Goal: Communication & Community: Answer question/provide support

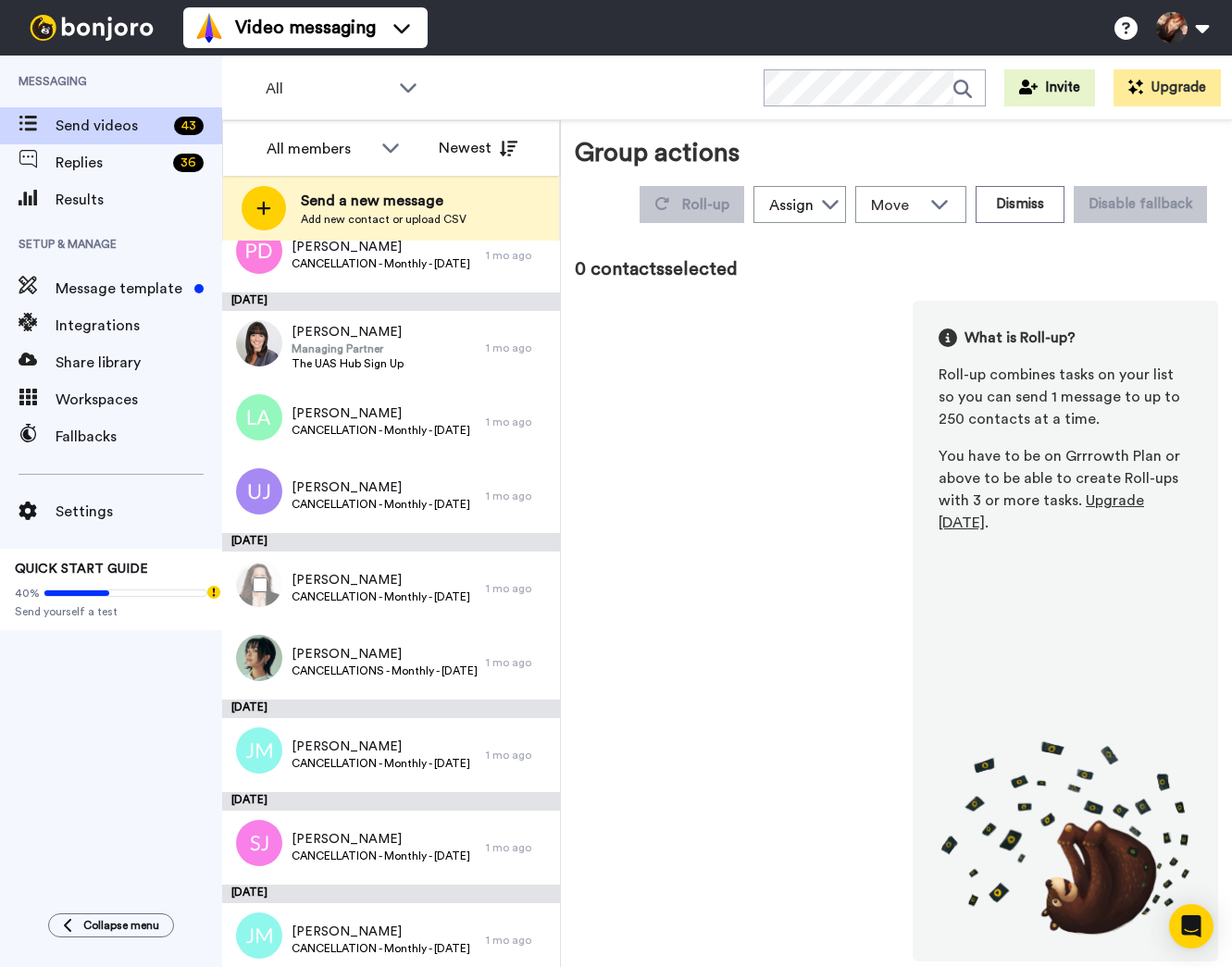
scroll to position [1383, 0]
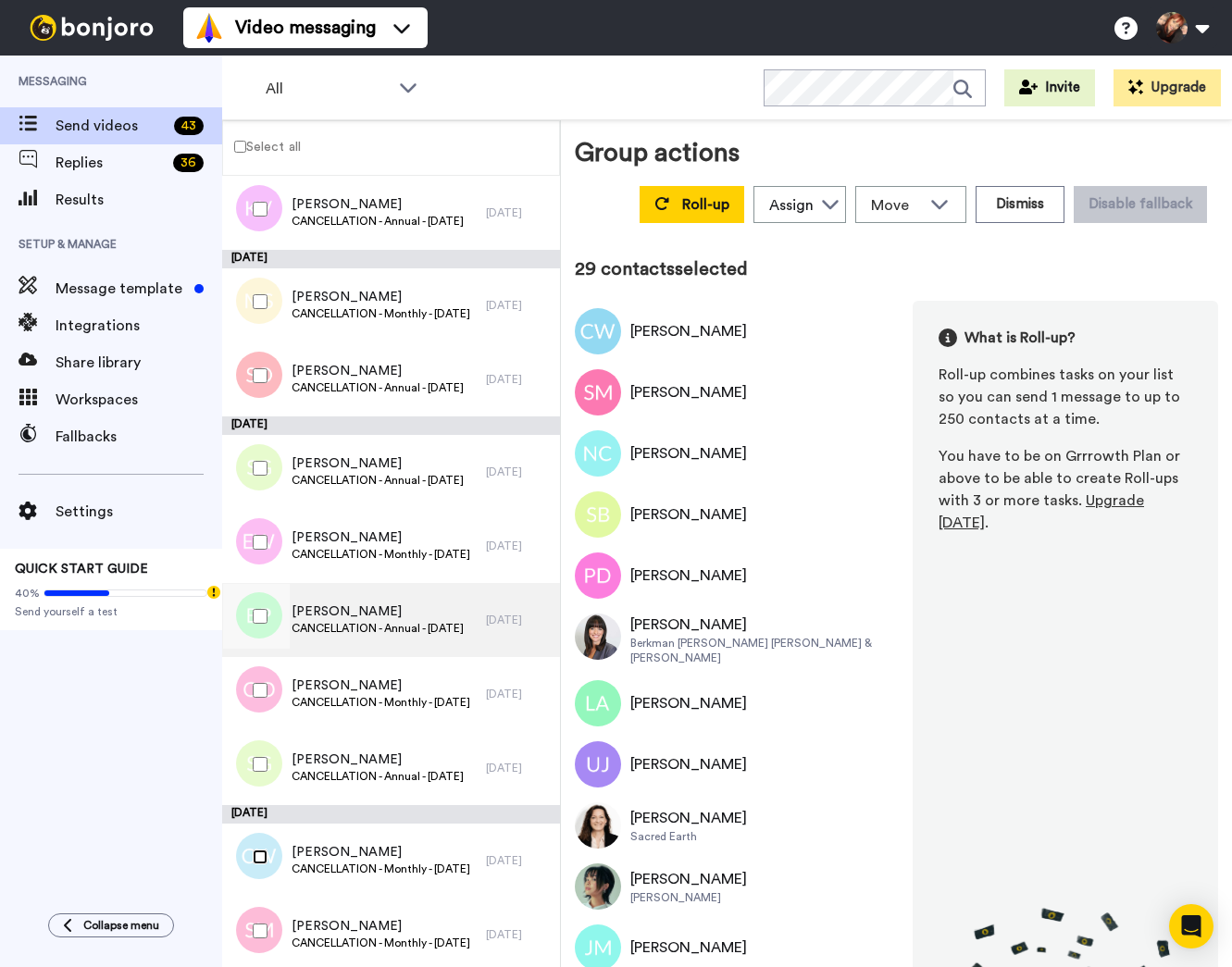
scroll to position [372, 0]
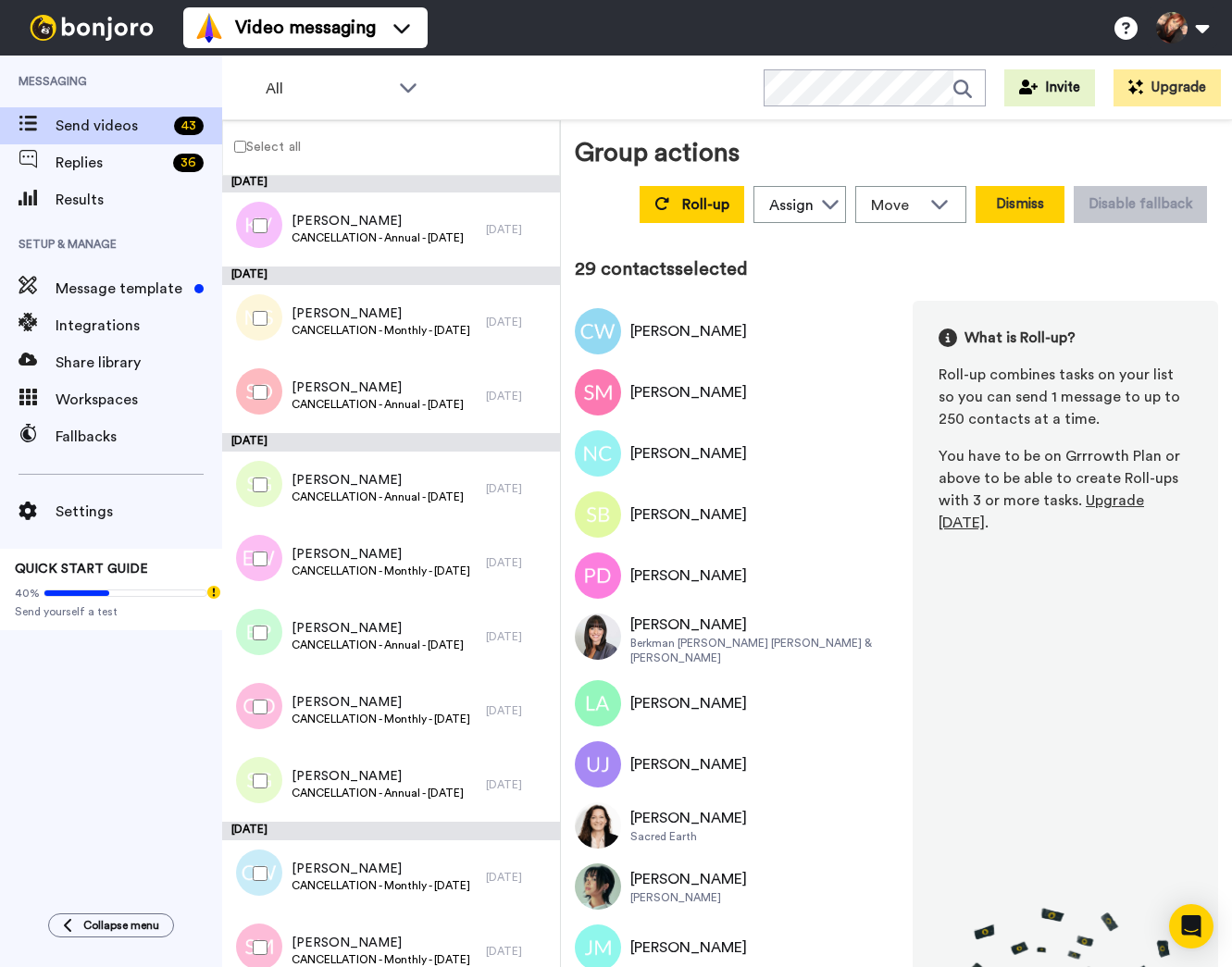
click at [1009, 211] on button "Dismiss" at bounding box center [1020, 204] width 89 height 37
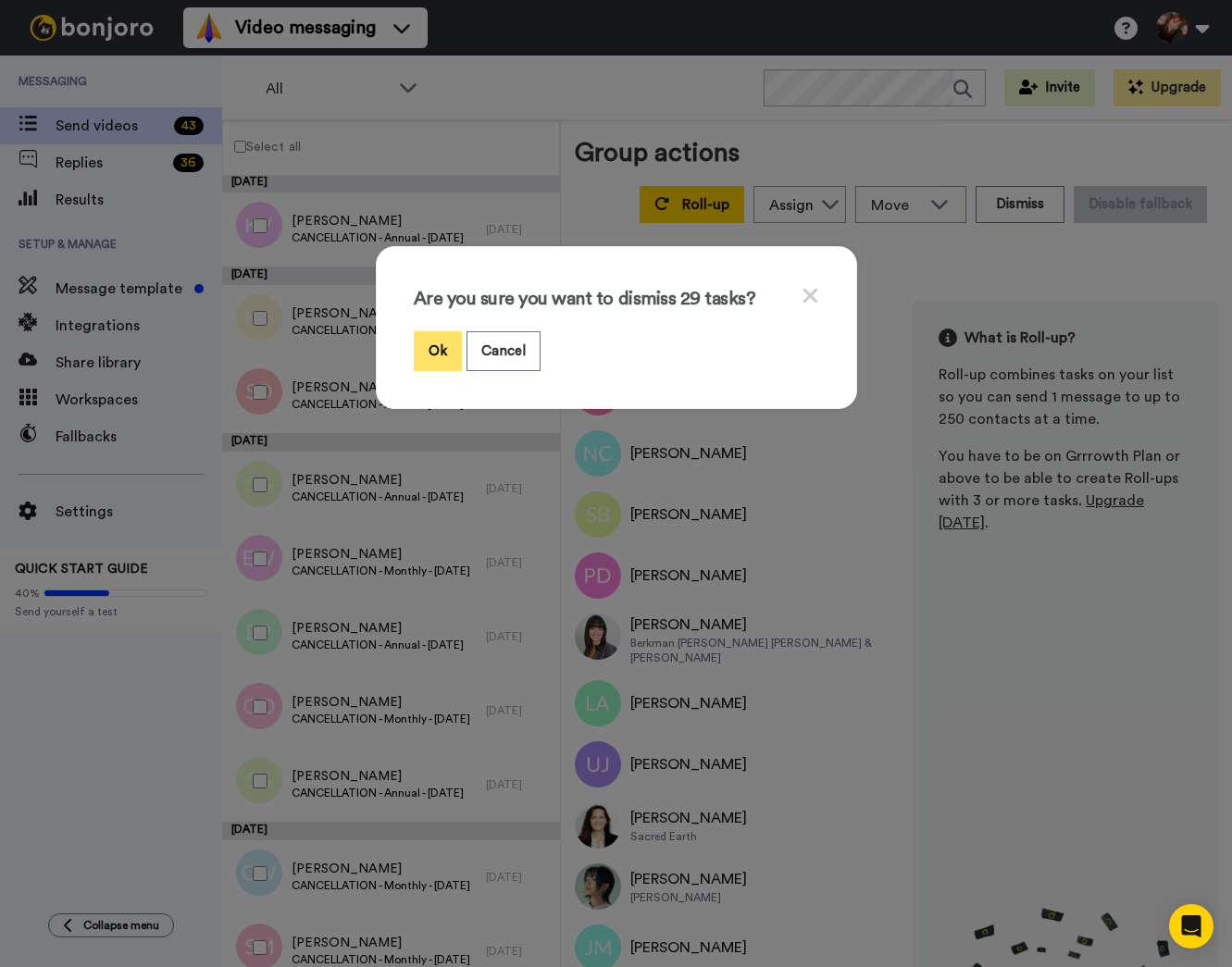
click at [448, 351] on button "Ok" at bounding box center [437, 351] width 48 height 40
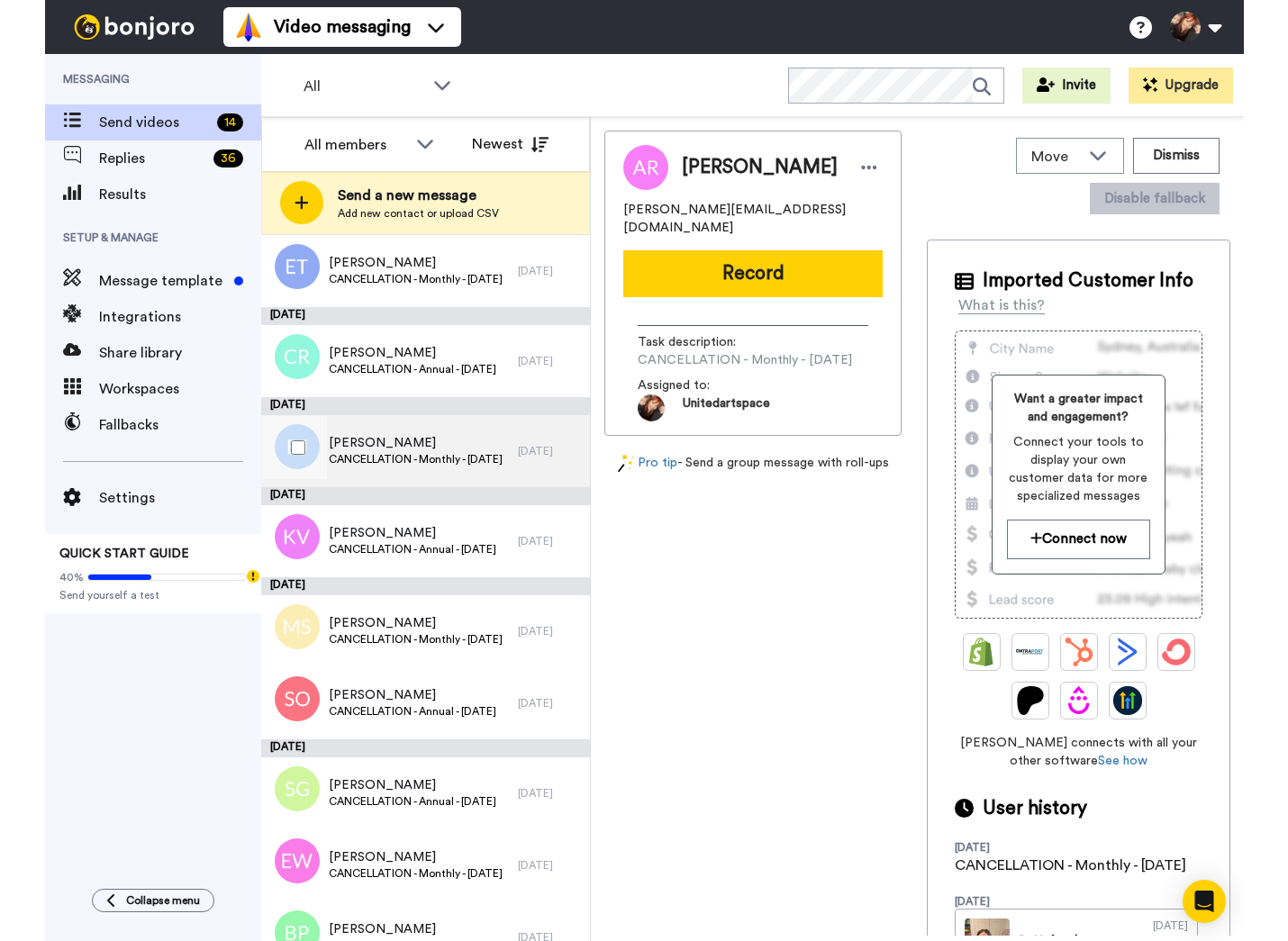
scroll to position [108, 0]
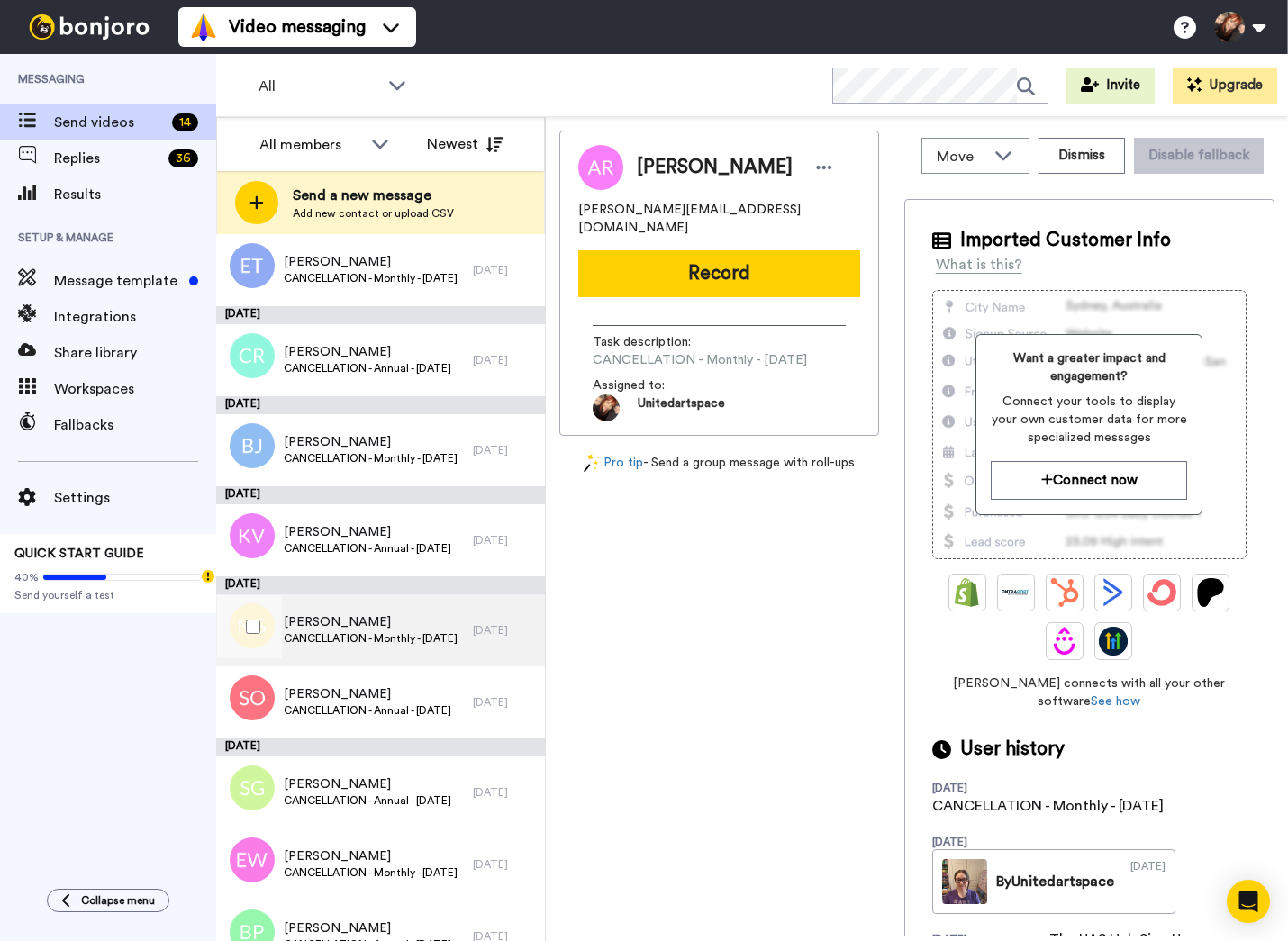
click at [430, 622] on span "[PERSON_NAME]" at bounding box center [370, 621] width 174 height 18
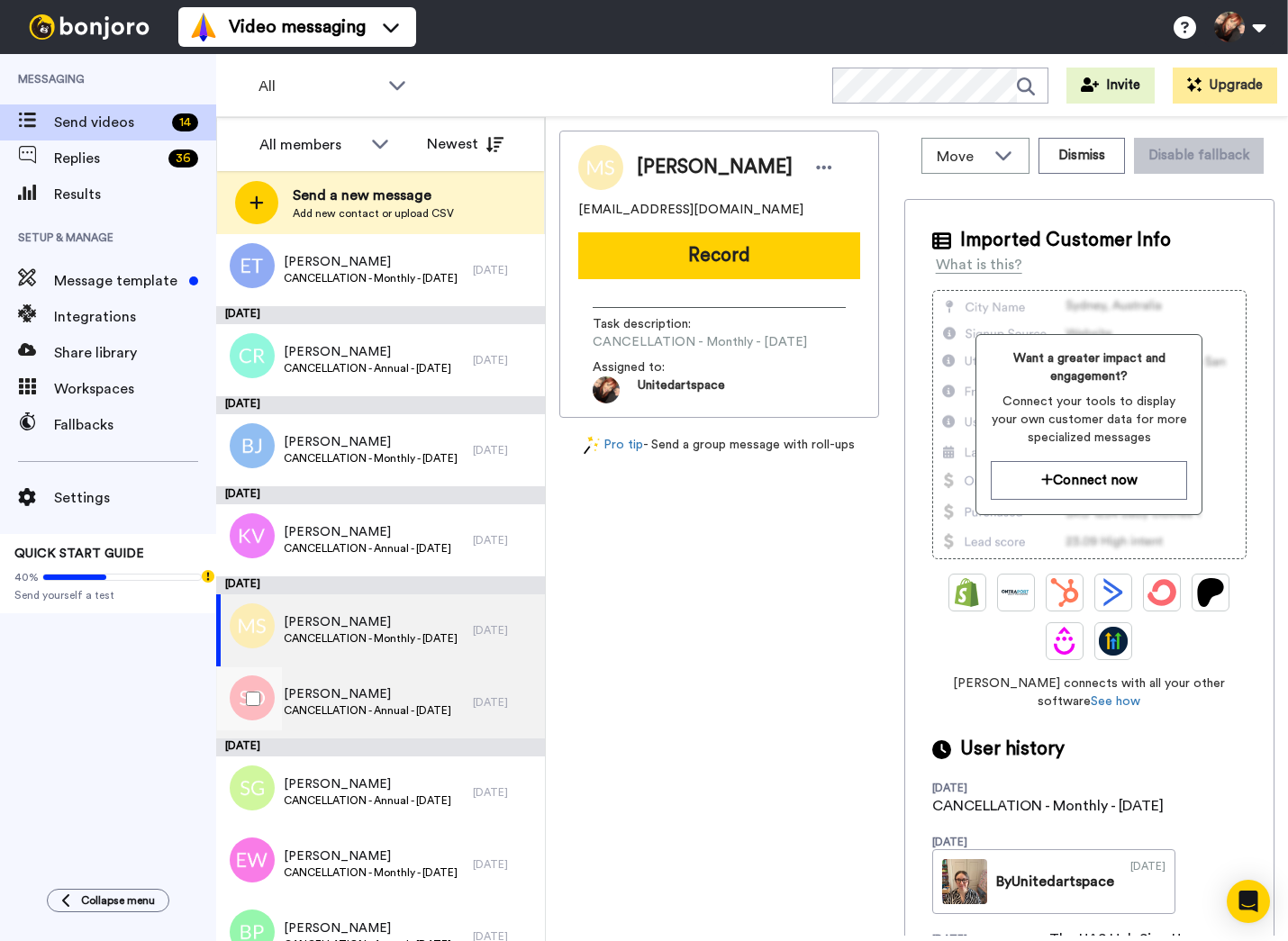
click at [438, 704] on span "CANCELLATION - Annual - [DATE]" at bounding box center [367, 711] width 167 height 15
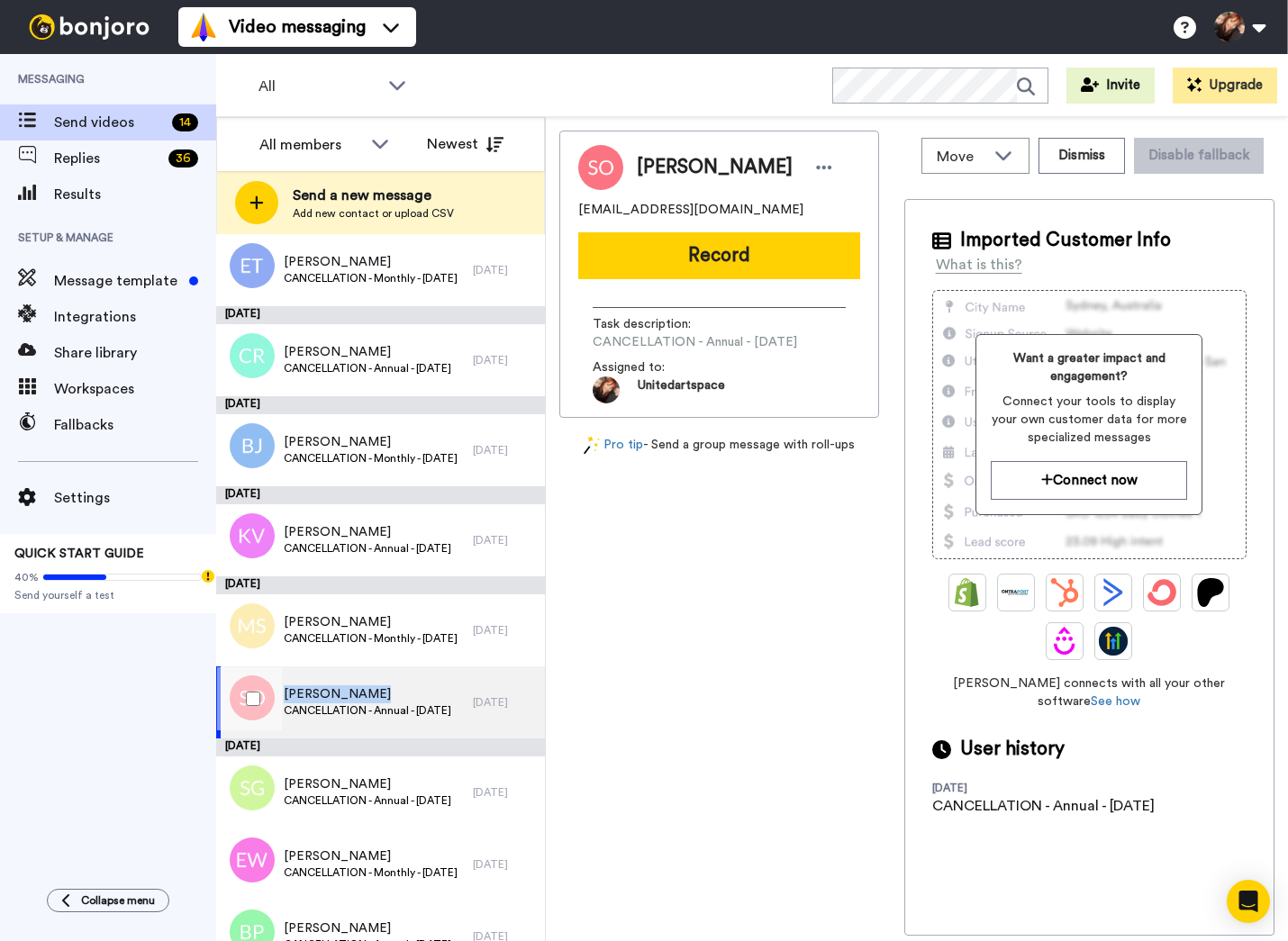
click at [417, 686] on span "[PERSON_NAME]" at bounding box center [367, 694] width 167 height 18
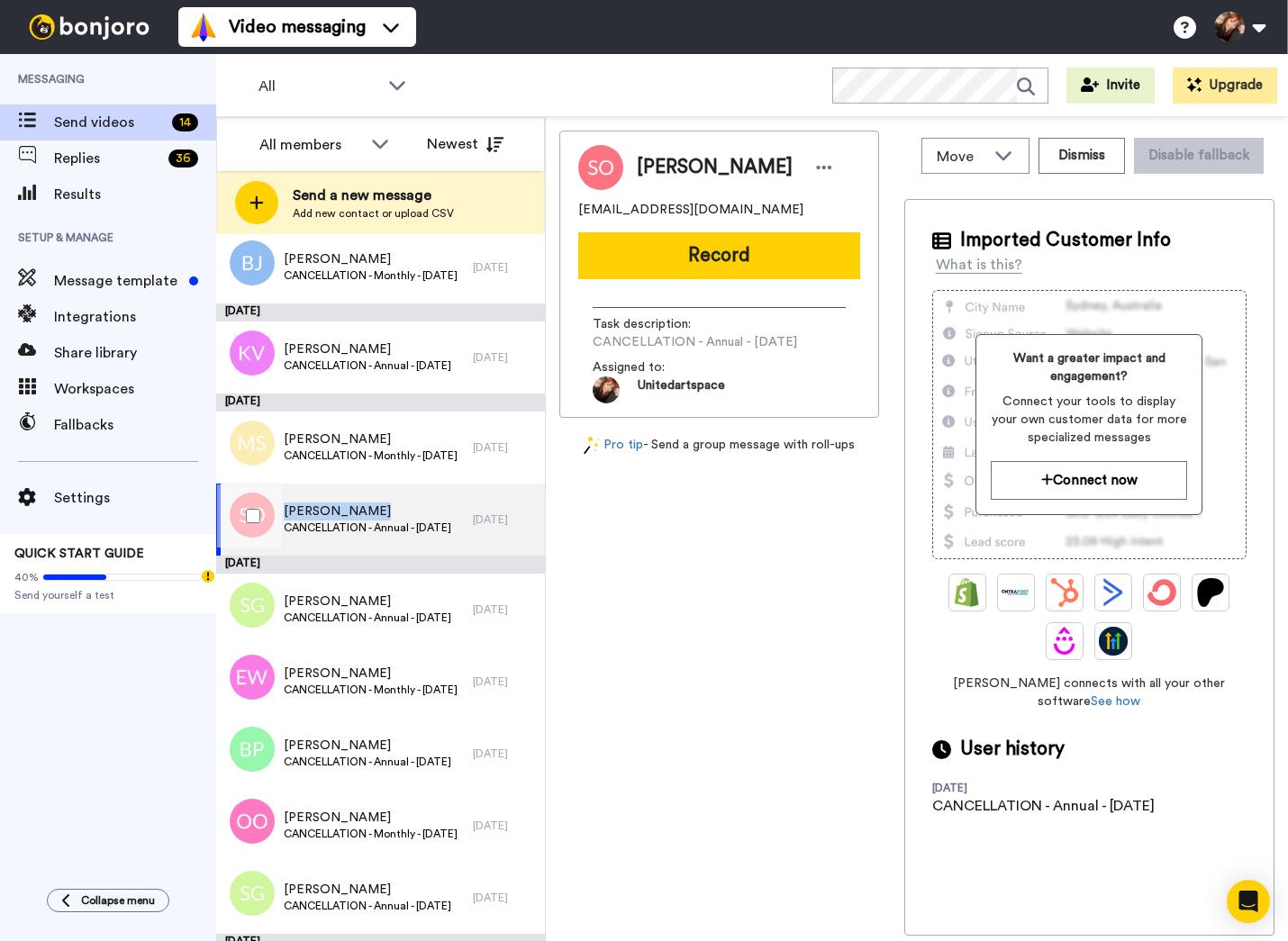
scroll to position [300, 0]
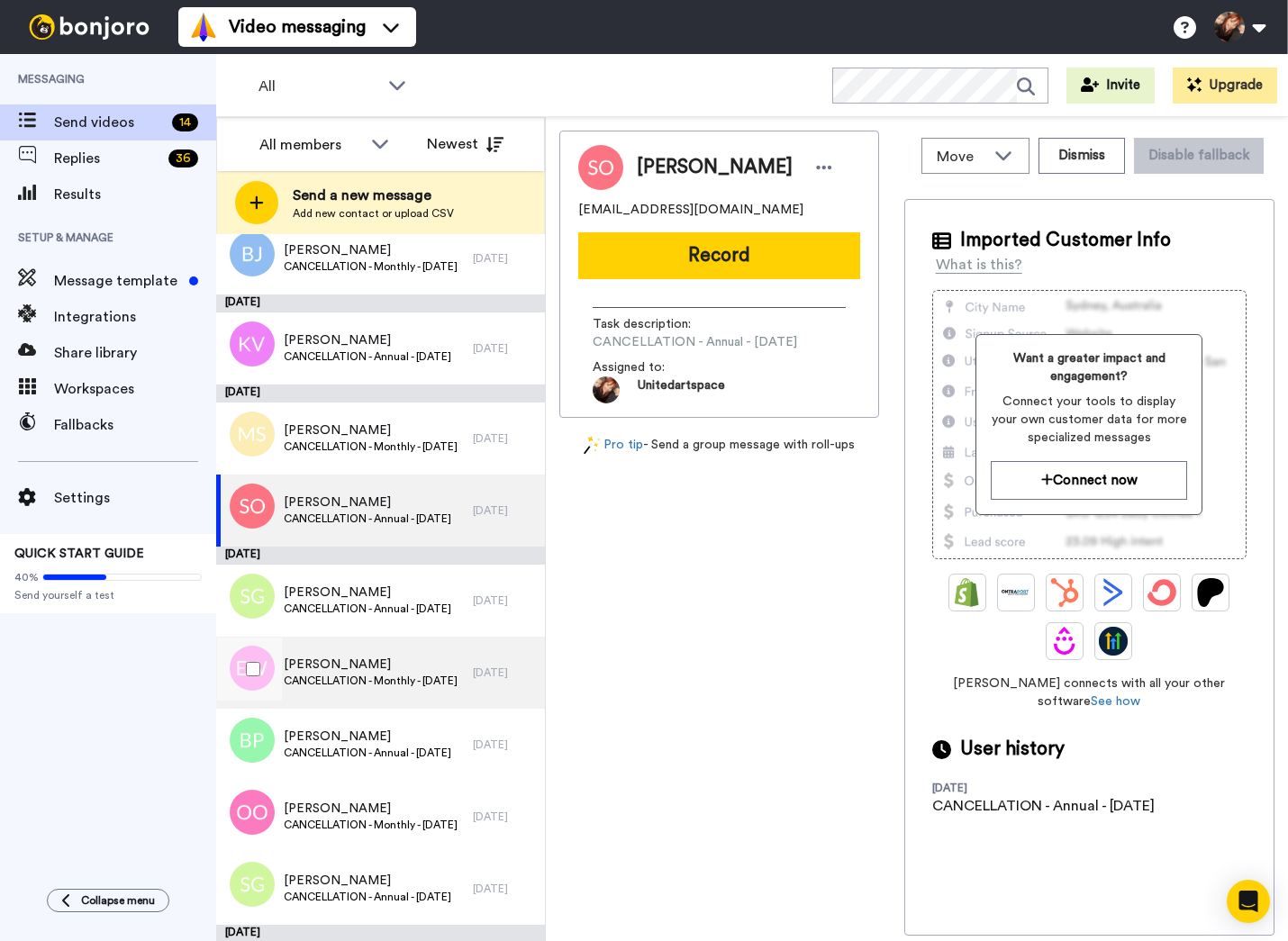
click at [431, 671] on span "[PERSON_NAME]" at bounding box center [370, 664] width 174 height 18
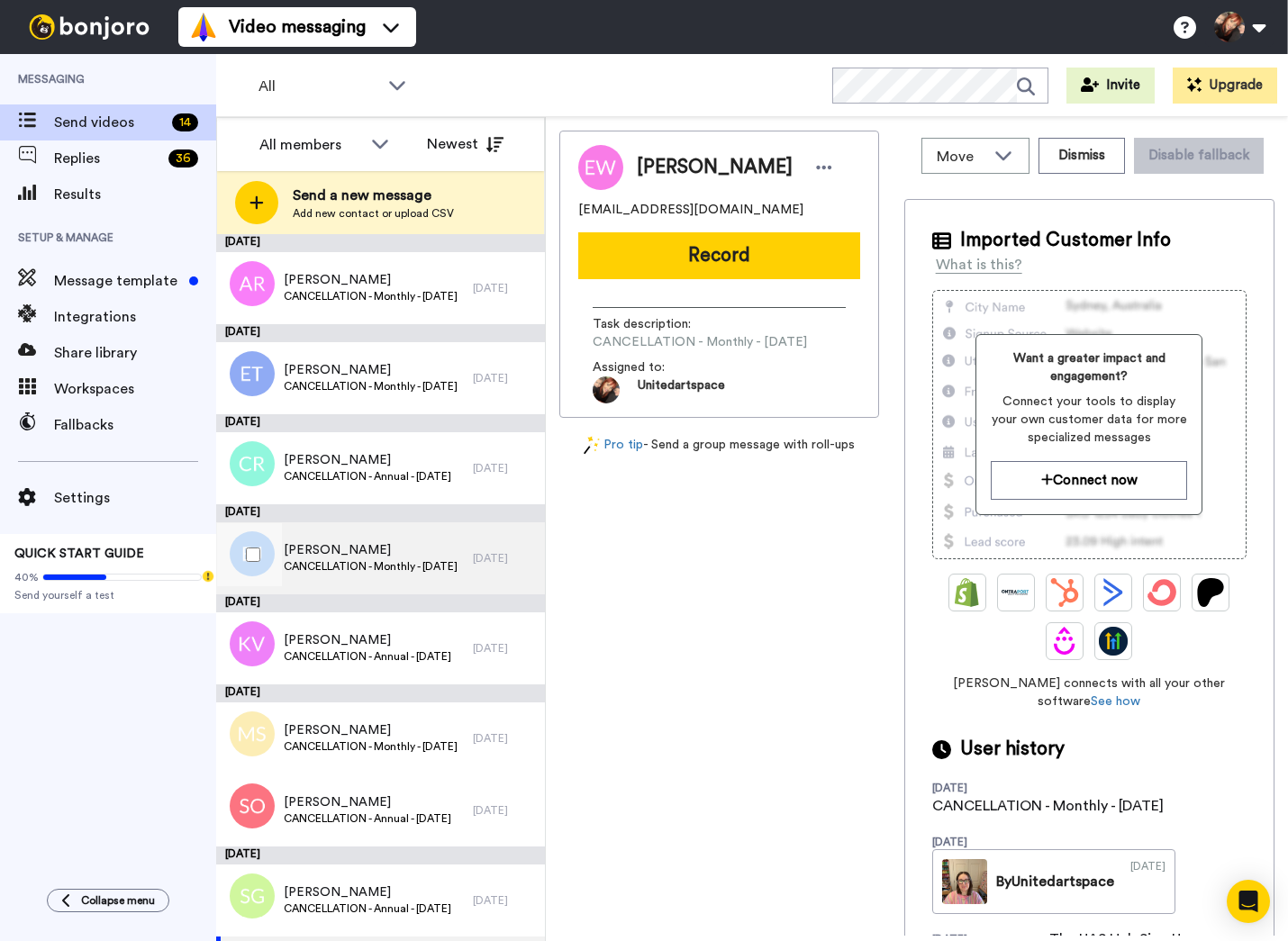
scroll to position [464, 0]
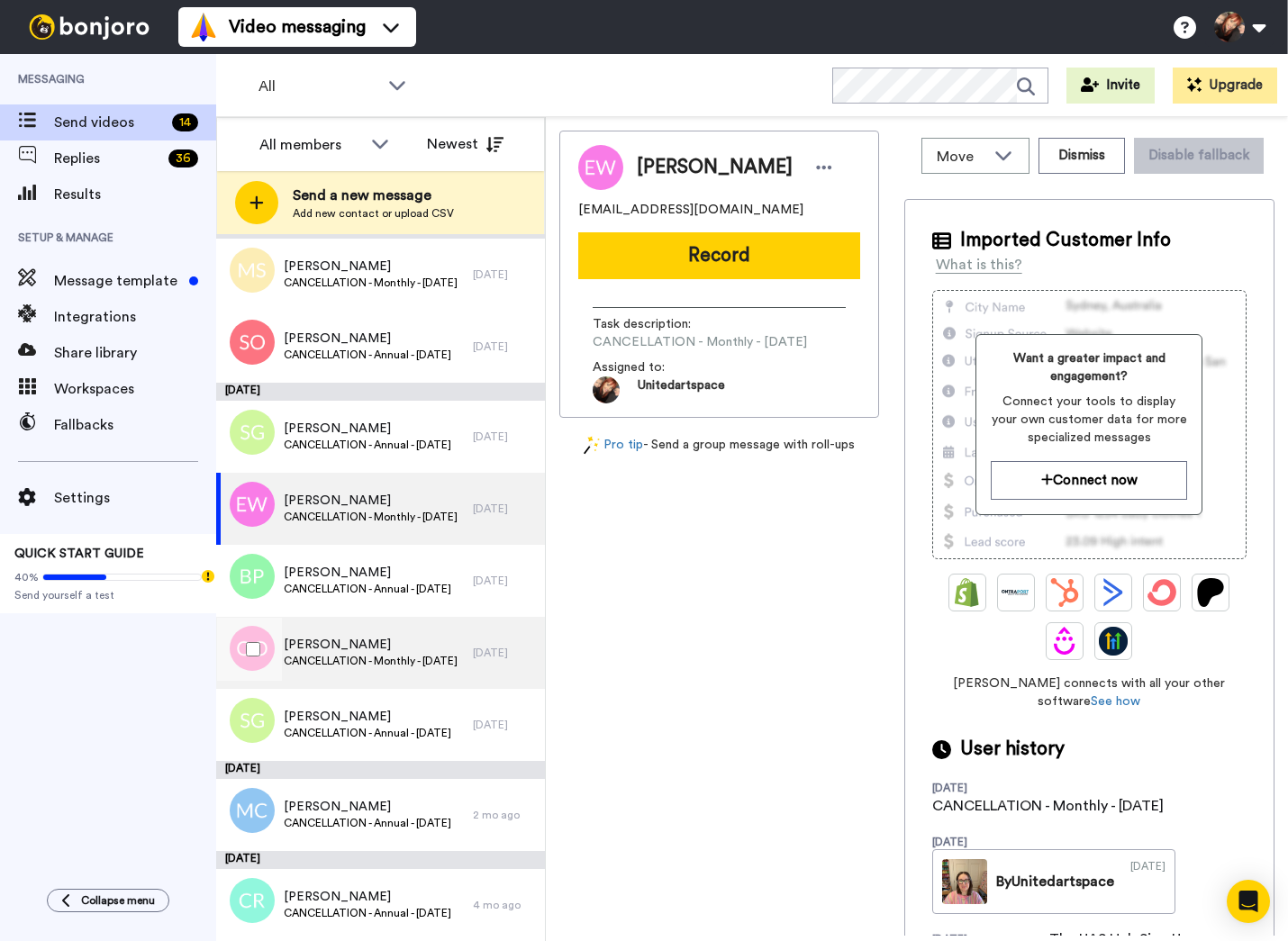
click at [426, 663] on span "CANCELLATION - Monthly - [DATE]" at bounding box center [370, 661] width 174 height 15
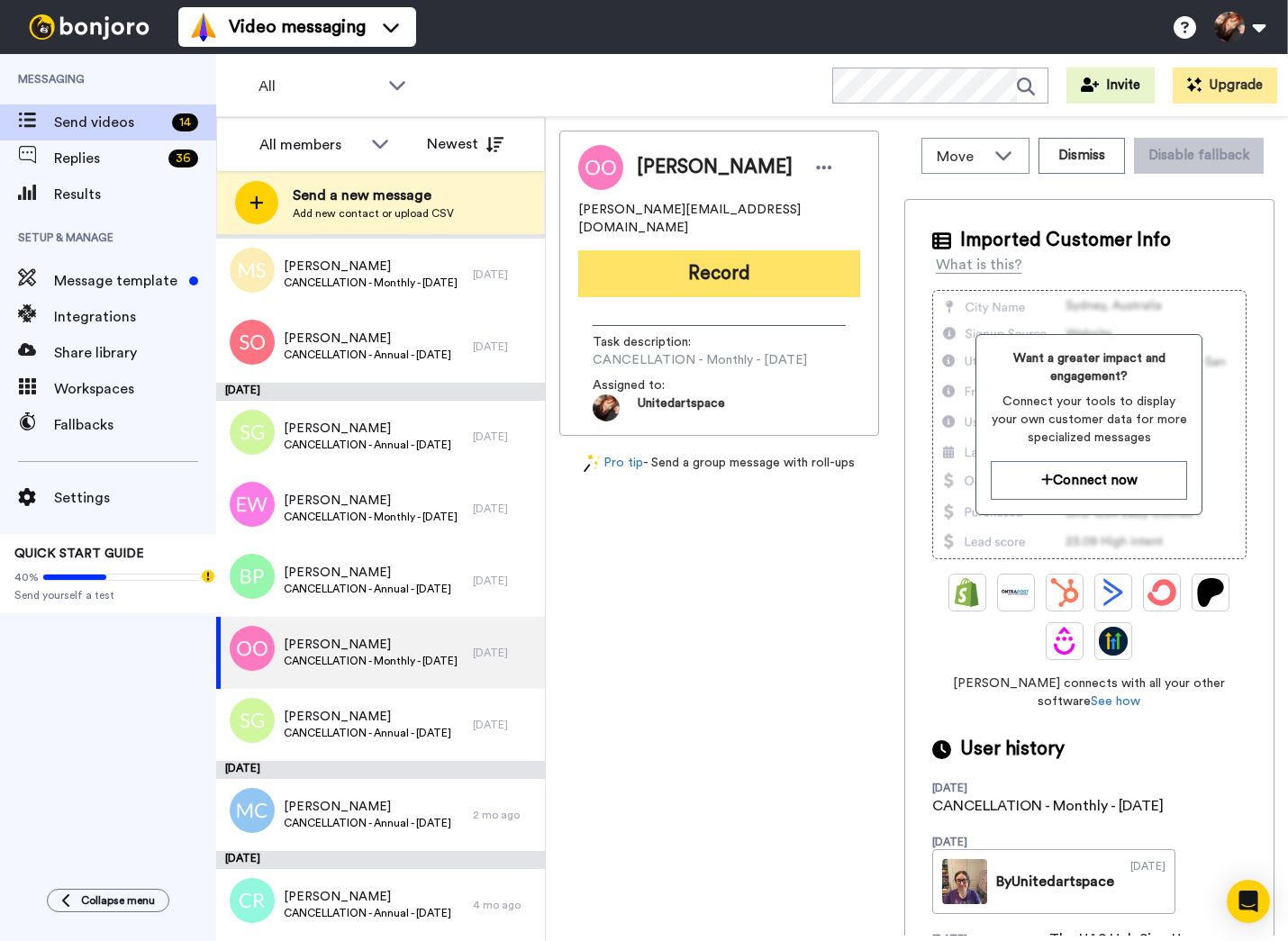
click at [727, 271] on button "Record" at bounding box center [718, 274] width 282 height 46
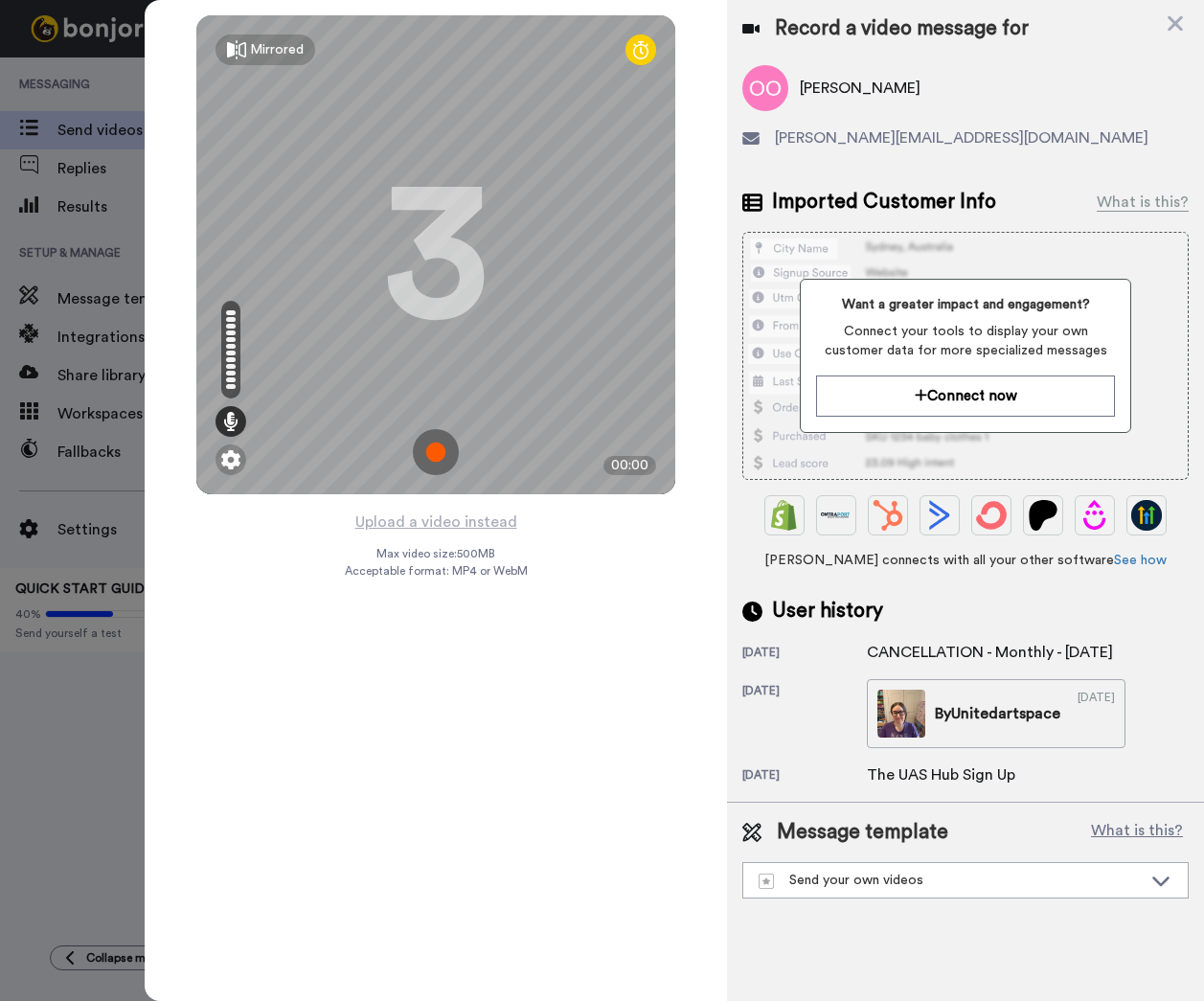
click at [970, 143] on span "[PERSON_NAME][EMAIL_ADDRESS][DOMAIN_NAME]" at bounding box center [961, 137] width 373 height 23
drag, startPoint x: 976, startPoint y: 140, endPoint x: 777, endPoint y: 134, distance: 199.1
click at [777, 134] on span "[PERSON_NAME][EMAIL_ADDRESS][DOMAIN_NAME]" at bounding box center [961, 137] width 373 height 23
copy span "[PERSON_NAME][EMAIL_ADDRESS][DOMAIN_NAME]"
click at [1174, 24] on icon at bounding box center [1175, 24] width 16 height 16
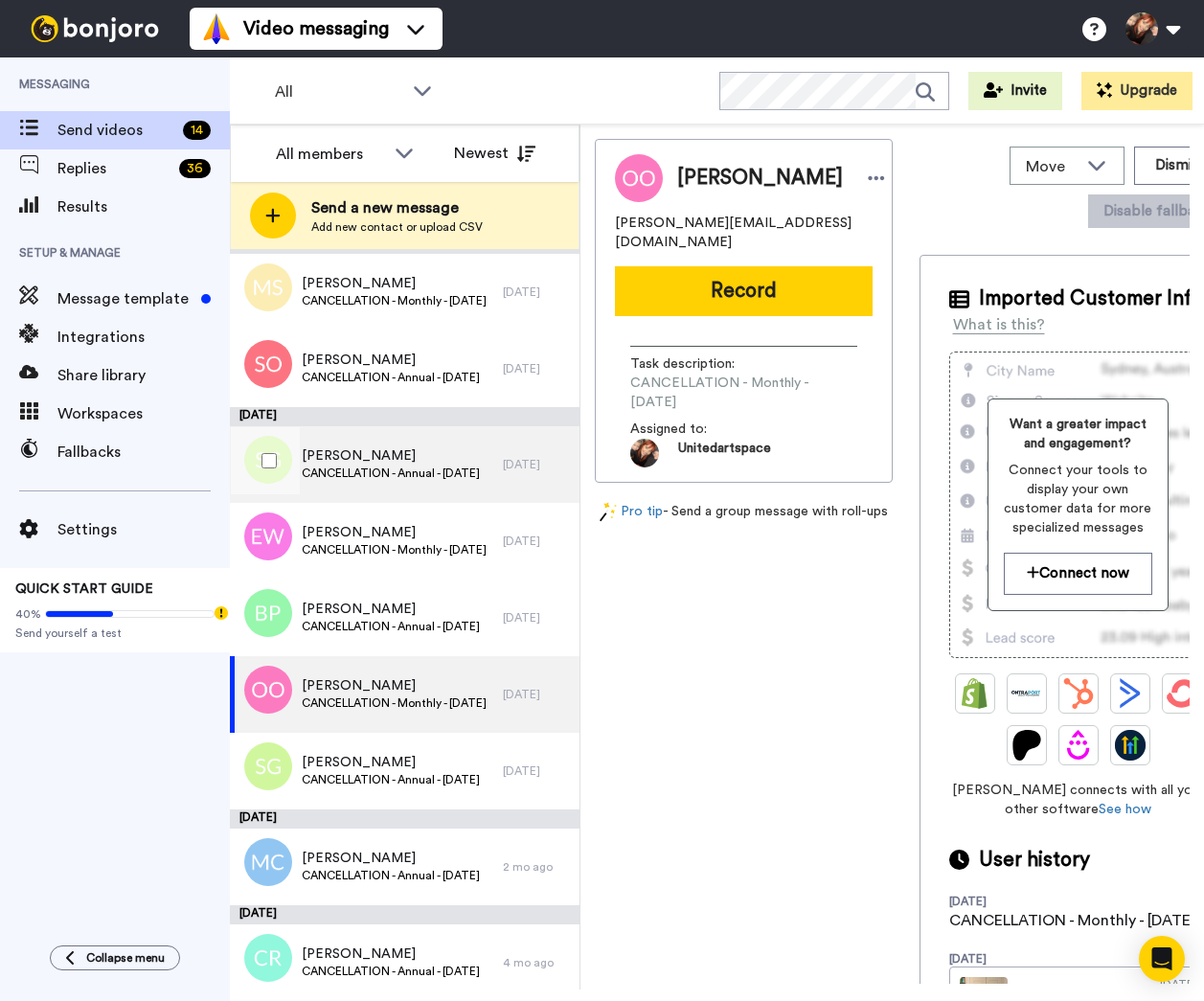
scroll to position [505, 0]
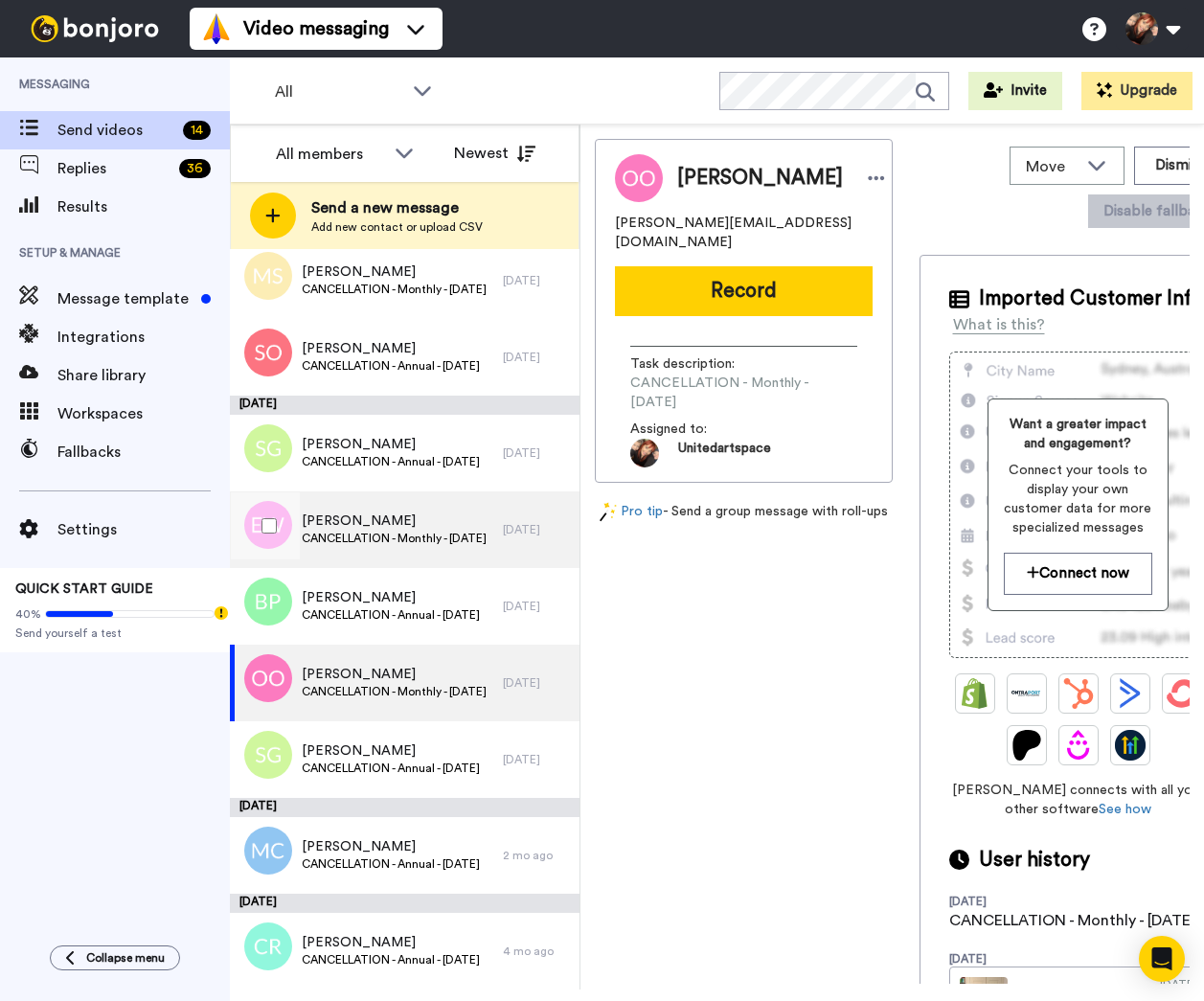
click at [434, 566] on div "[PERSON_NAME] CANCELLATION - Monthly - [DATE]" at bounding box center [366, 530] width 273 height 77
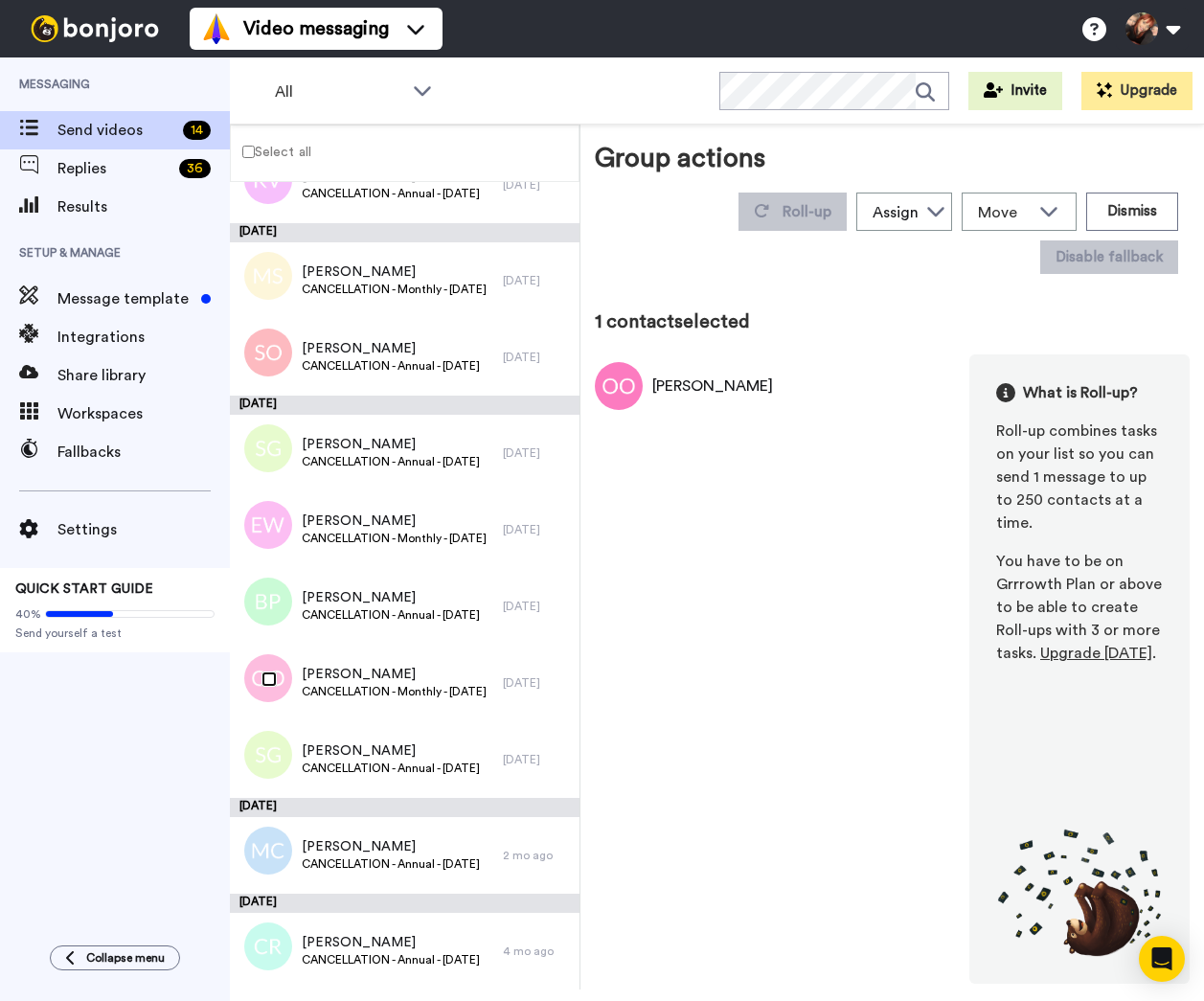
scroll to position [438, 0]
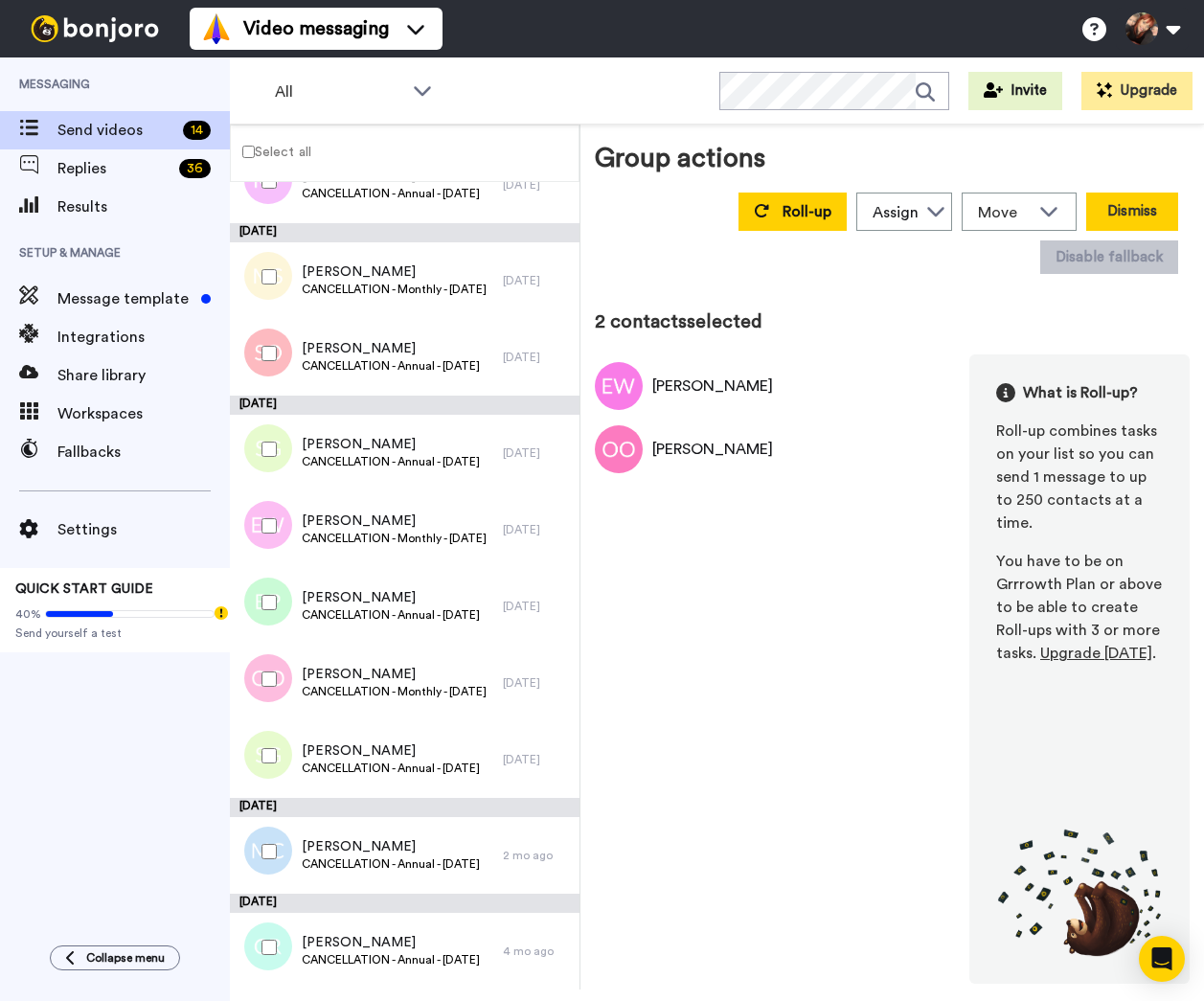
click at [1160, 209] on button "Dismiss" at bounding box center [1131, 211] width 92 height 39
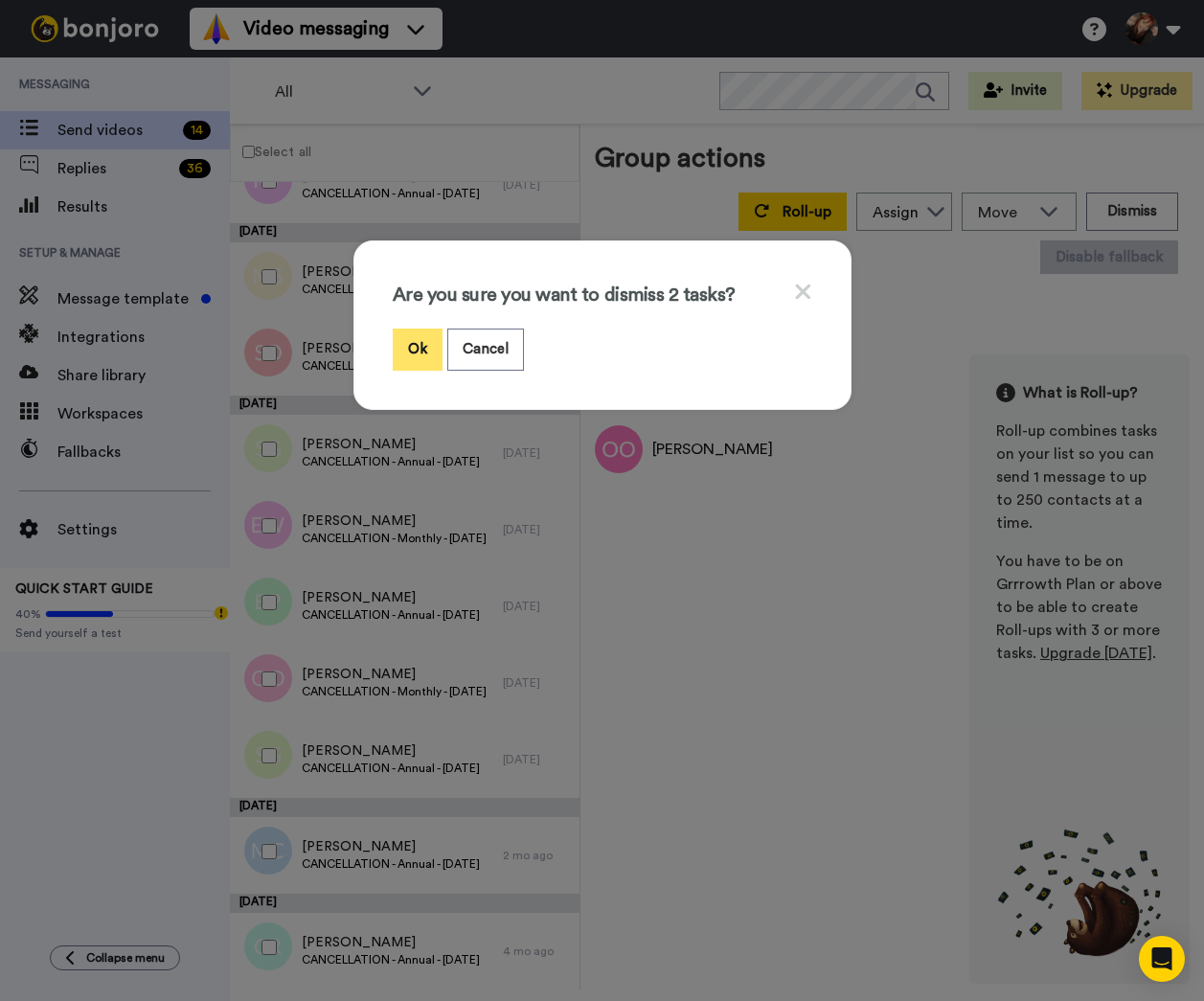
click at [413, 333] on button "Ok" at bounding box center [417, 350] width 49 height 42
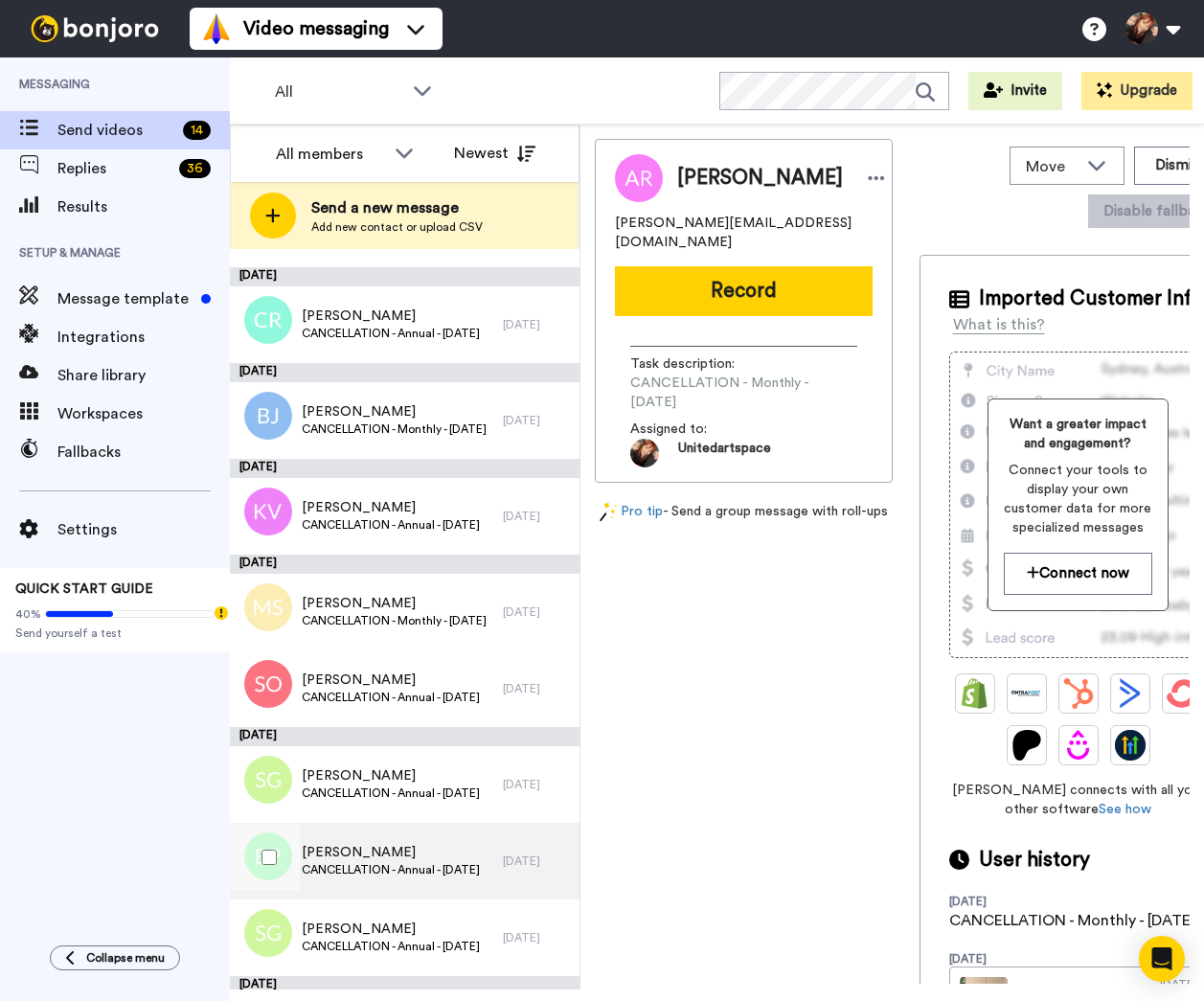
scroll to position [164, 0]
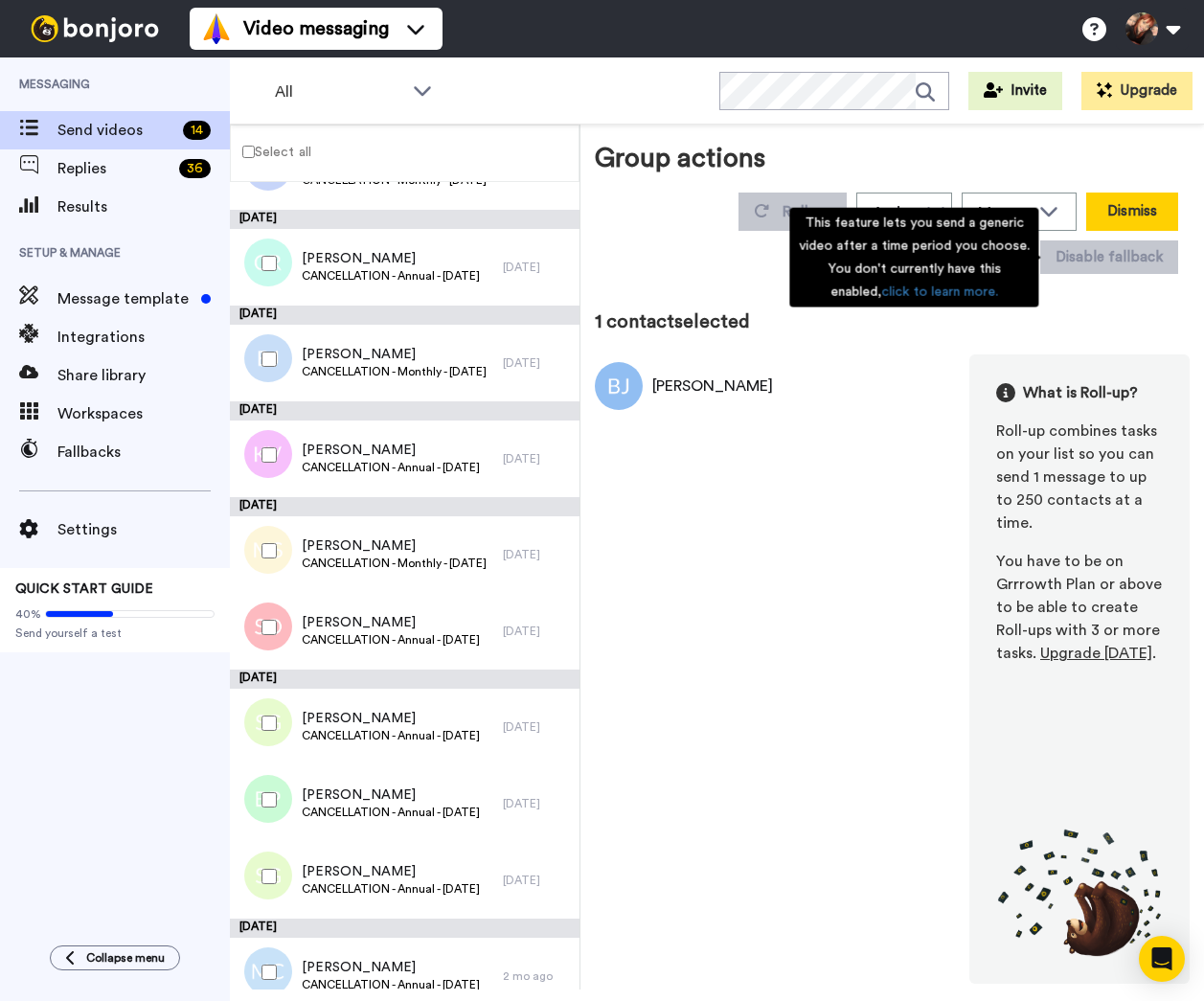
click at [1142, 200] on button "Dismiss" at bounding box center [1131, 211] width 92 height 39
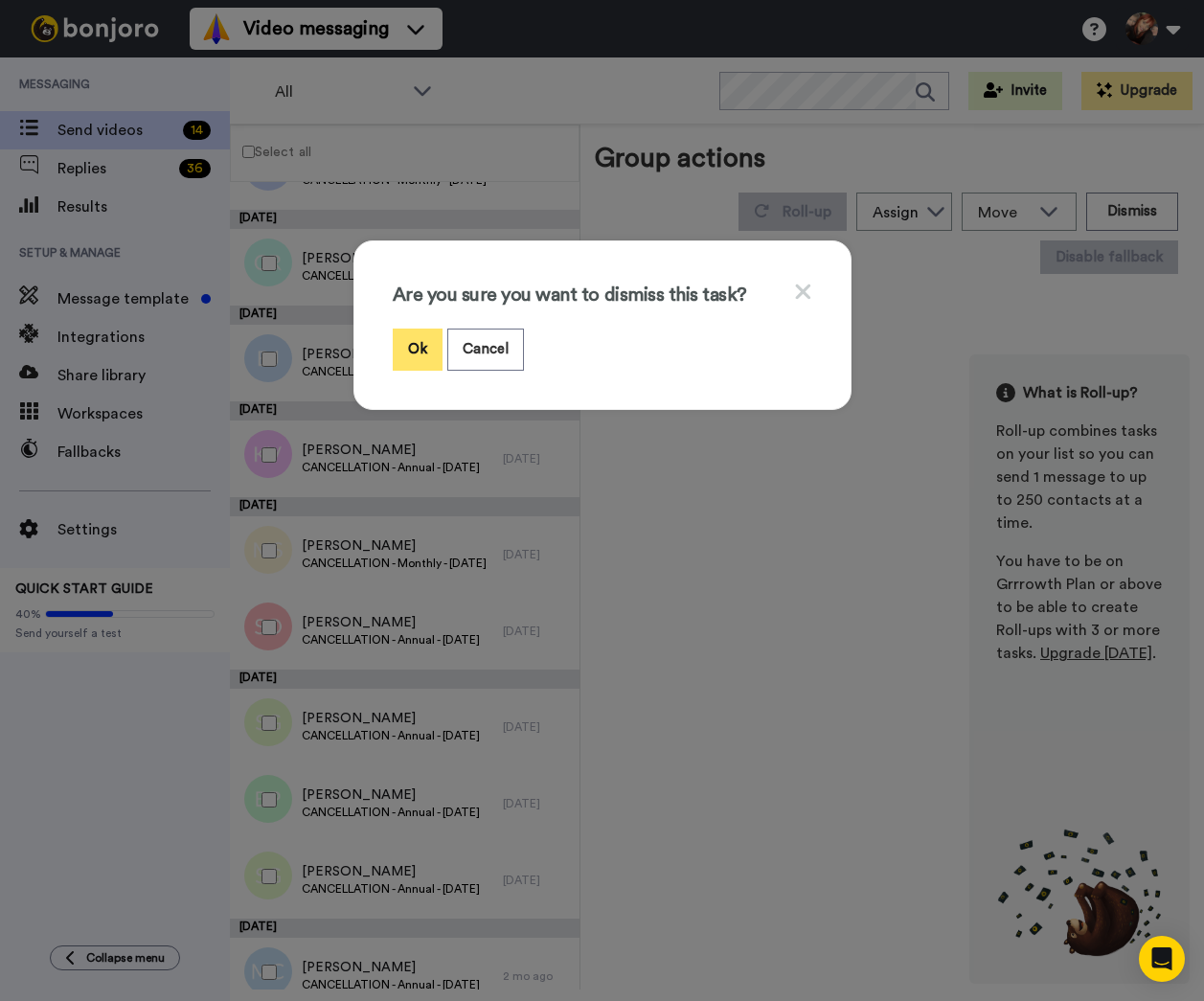
click at [417, 340] on button "Ok" at bounding box center [417, 350] width 49 height 42
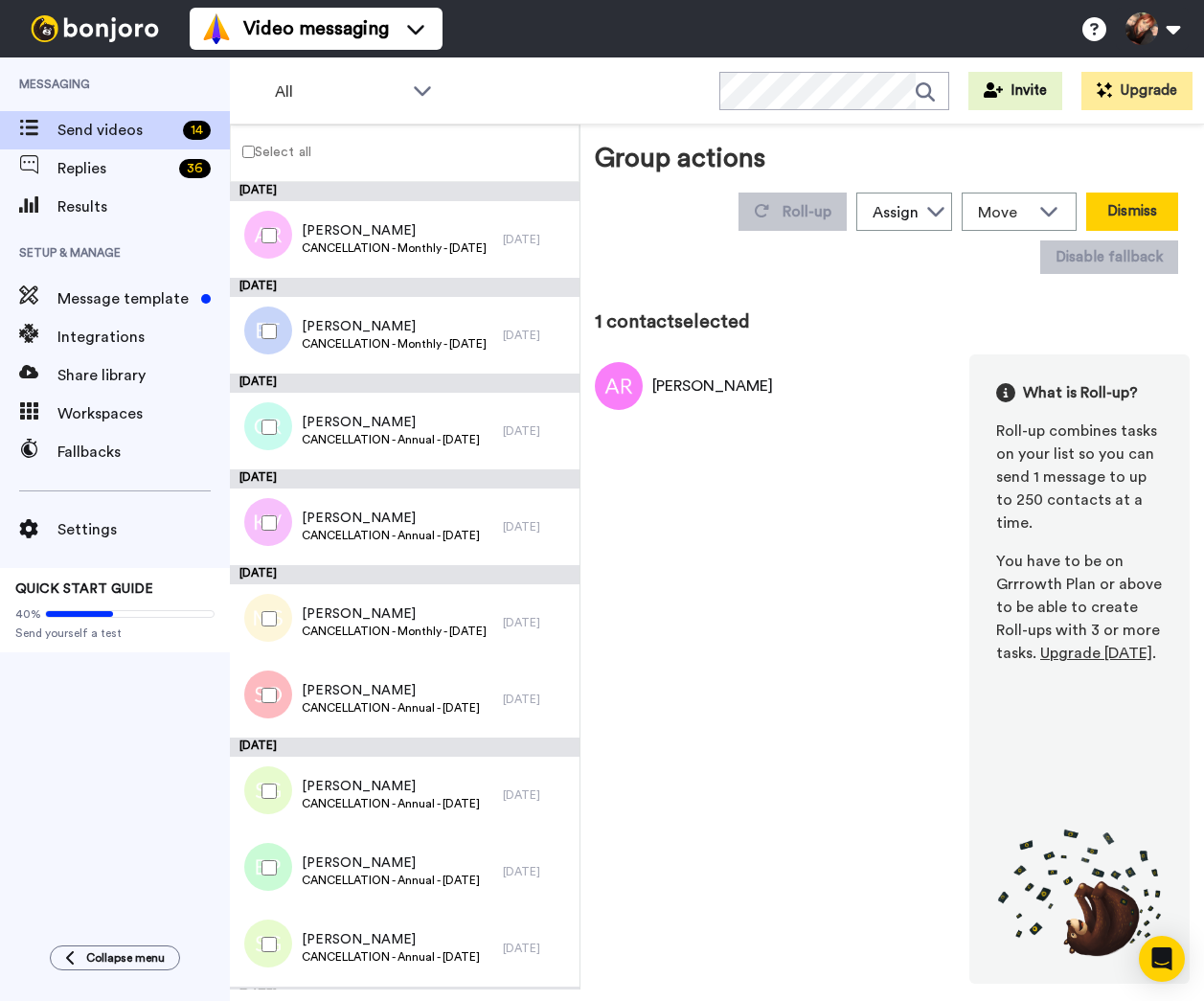
click at [1124, 210] on button "Dismiss" at bounding box center [1131, 211] width 92 height 39
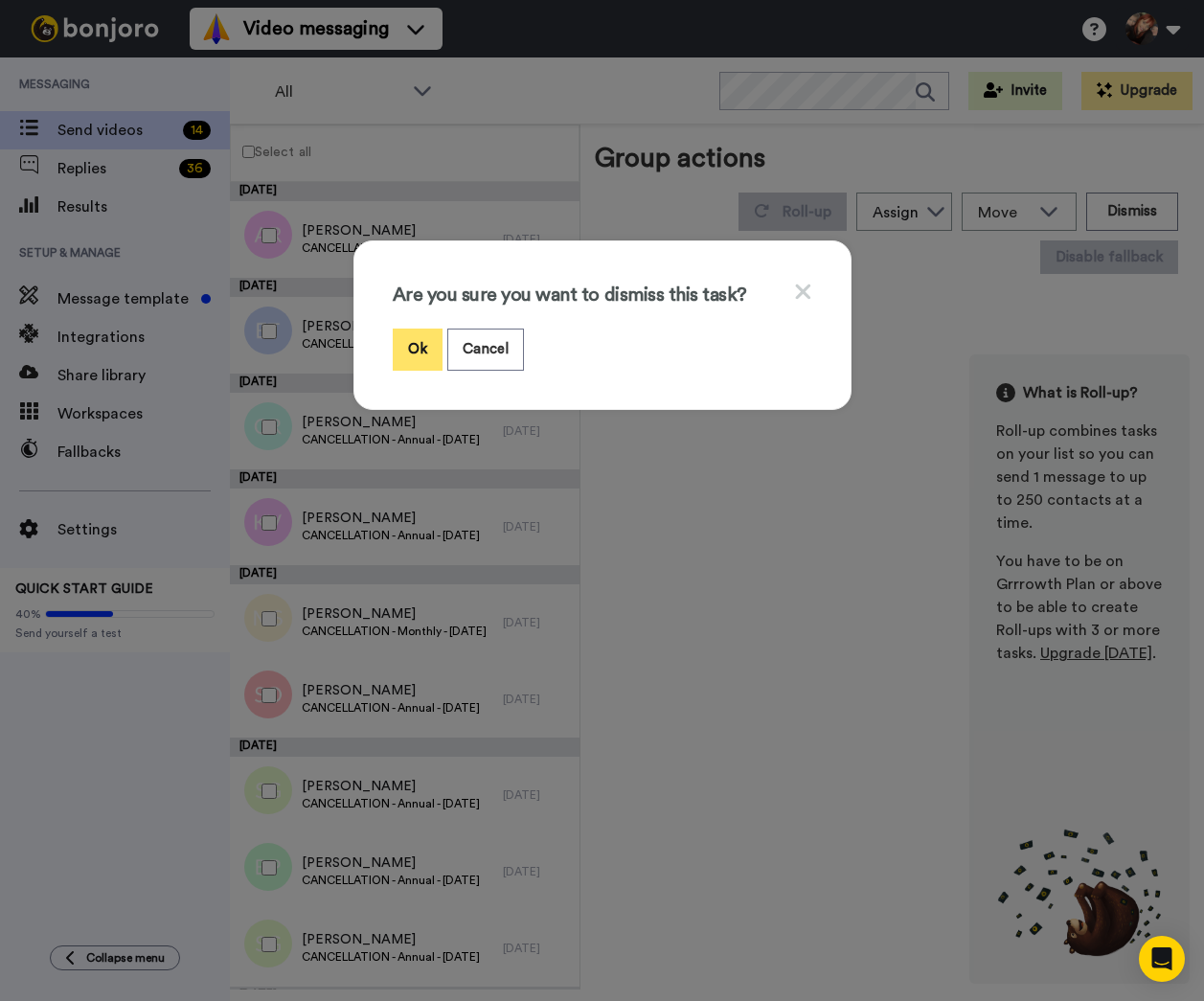
click at [436, 334] on button "Ok" at bounding box center [417, 350] width 49 height 42
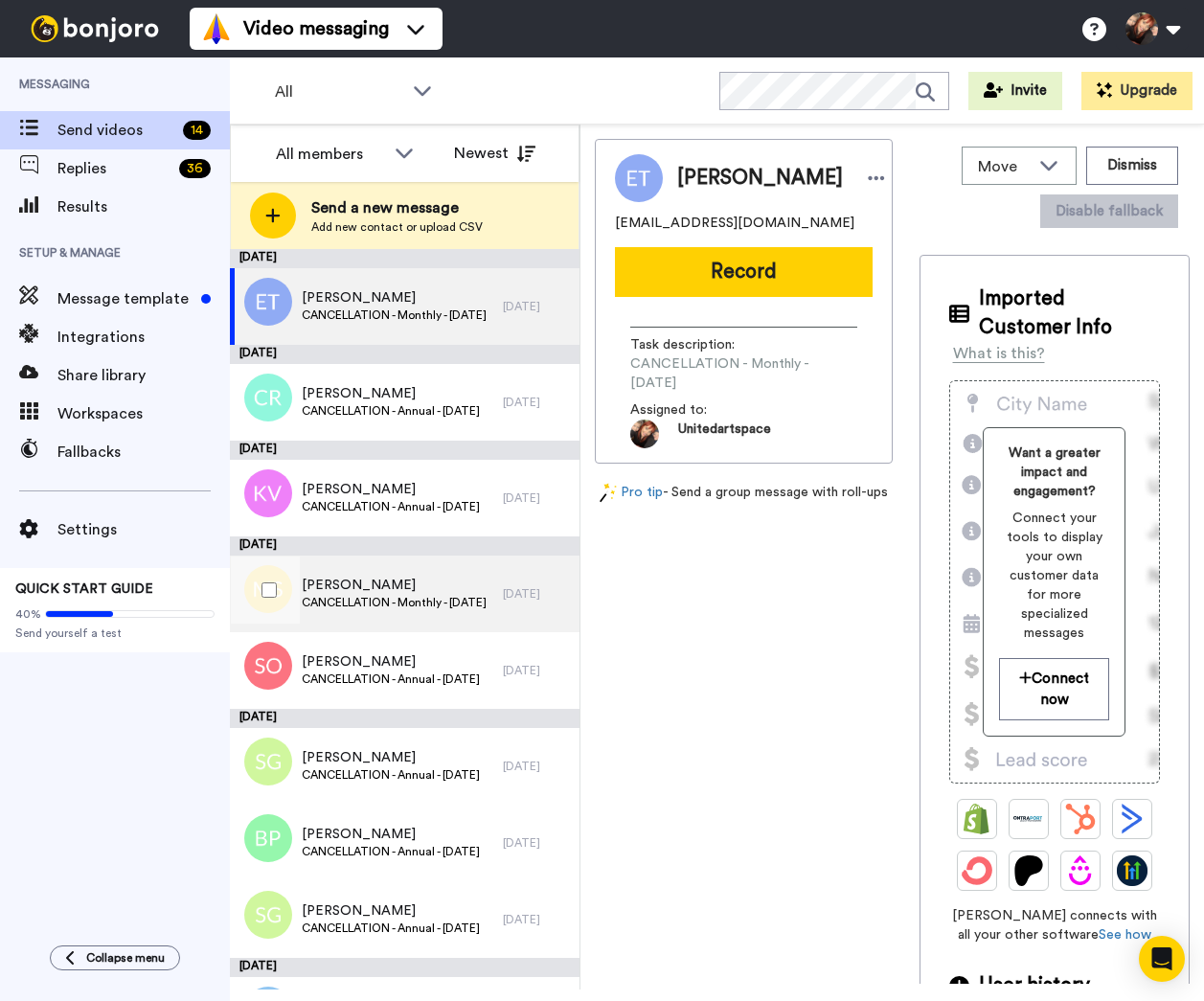
click at [473, 599] on span "CANCELLATION - Monthly - [DATE]" at bounding box center [393, 603] width 185 height 16
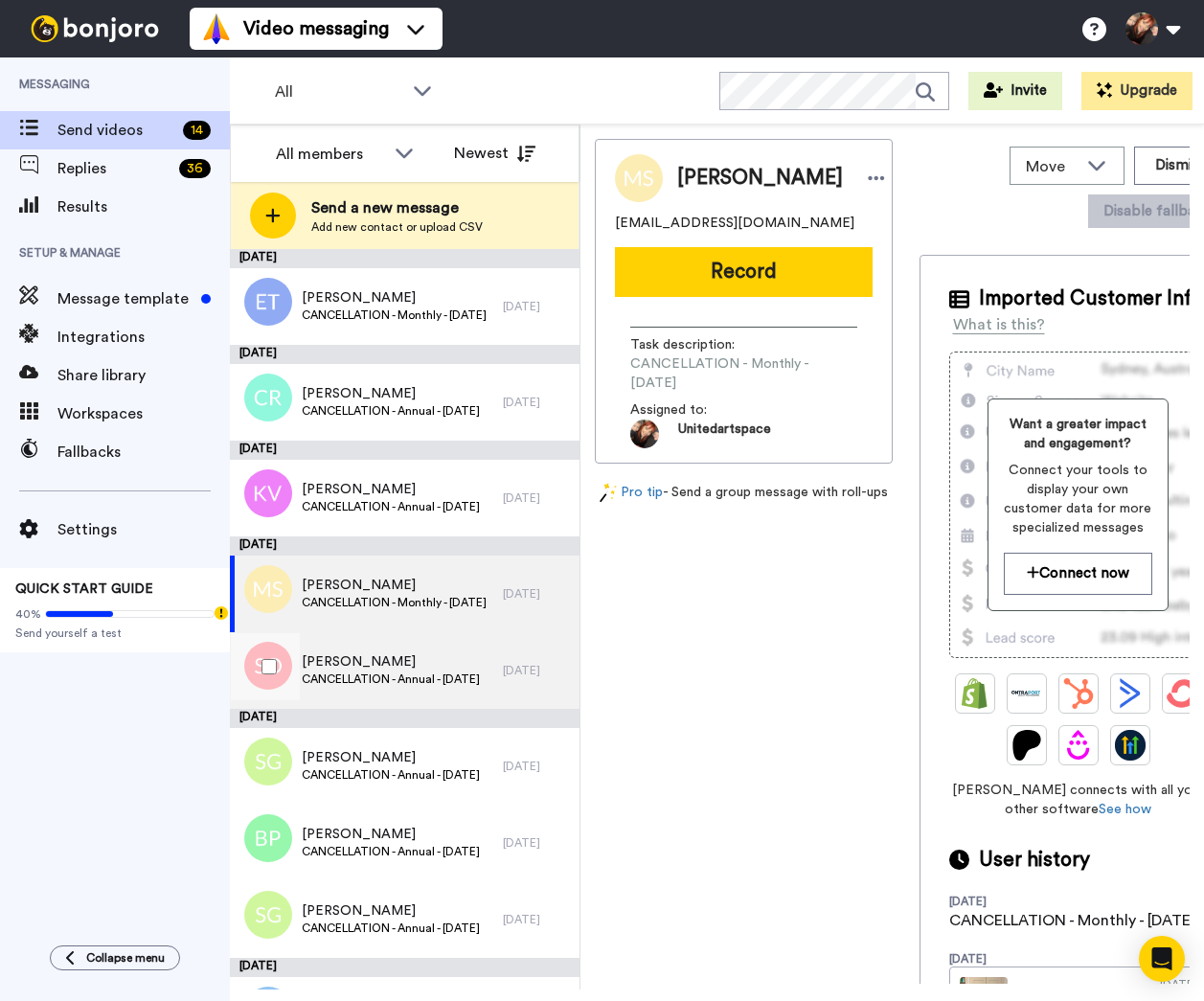
click at [446, 657] on span "[PERSON_NAME]" at bounding box center [390, 661] width 178 height 19
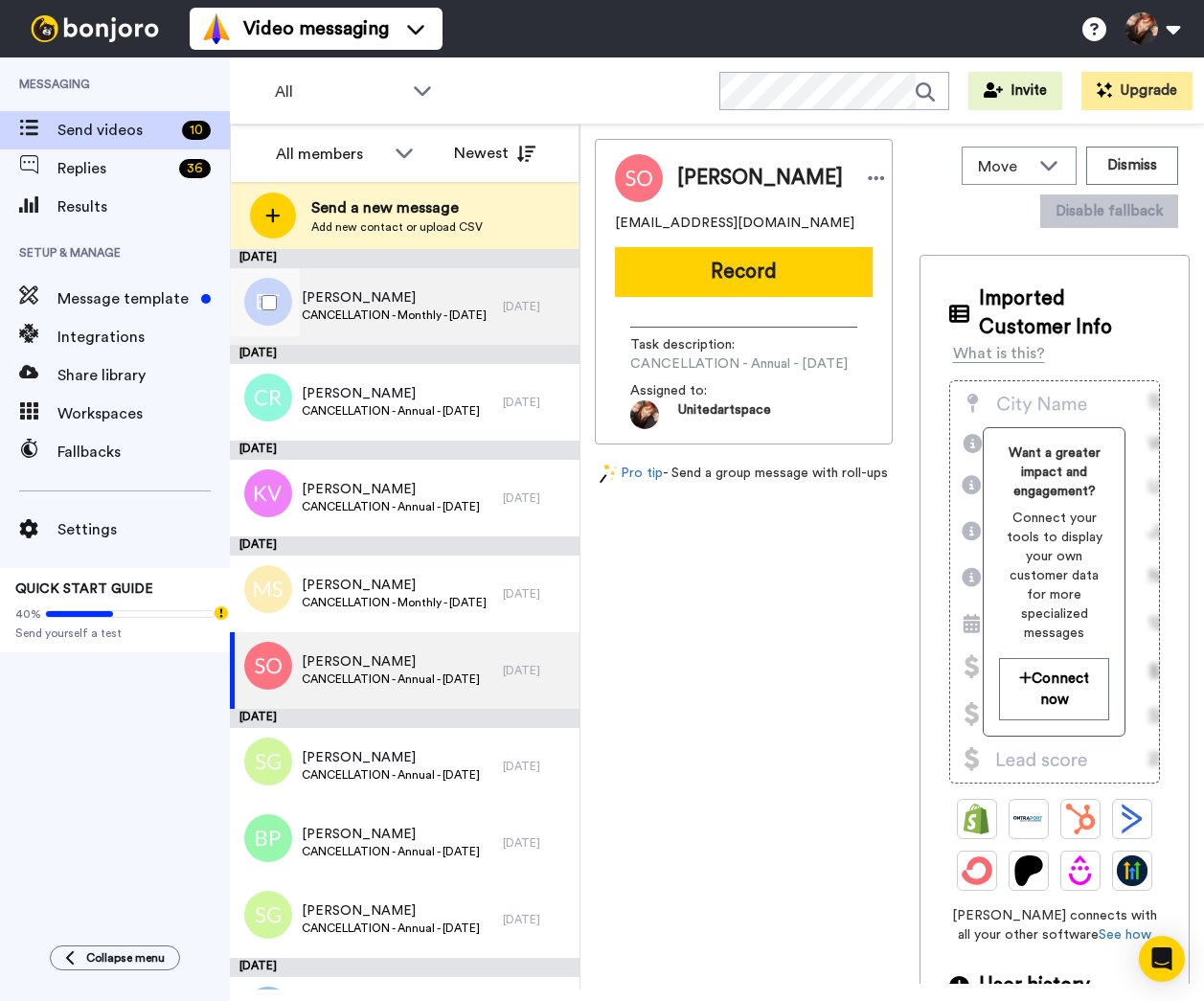
click at [435, 327] on div "[PERSON_NAME] CANCELLATION - Monthly - [DATE]" at bounding box center [366, 306] width 273 height 77
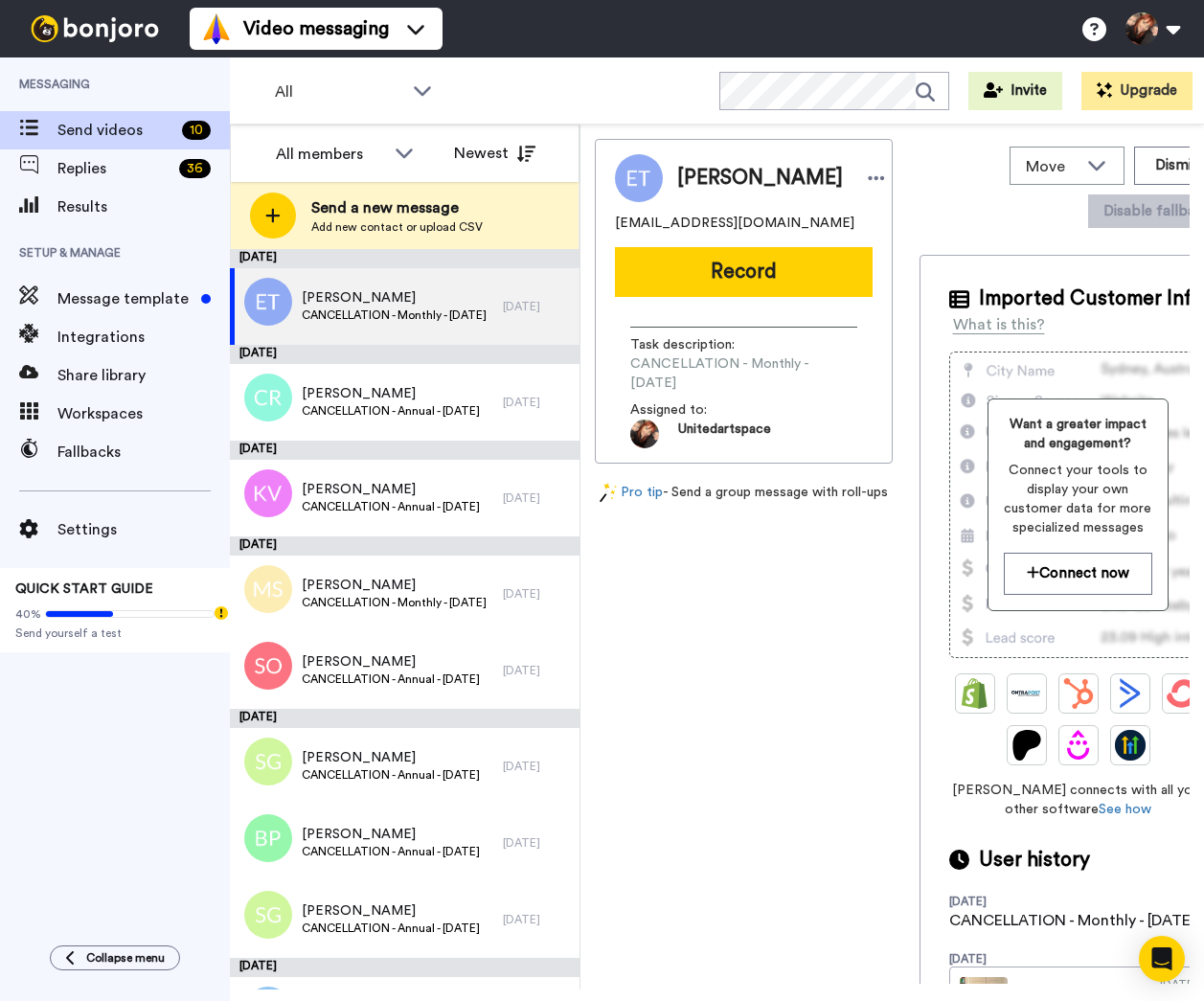
click at [768, 283] on button "Record" at bounding box center [743, 272] width 258 height 49
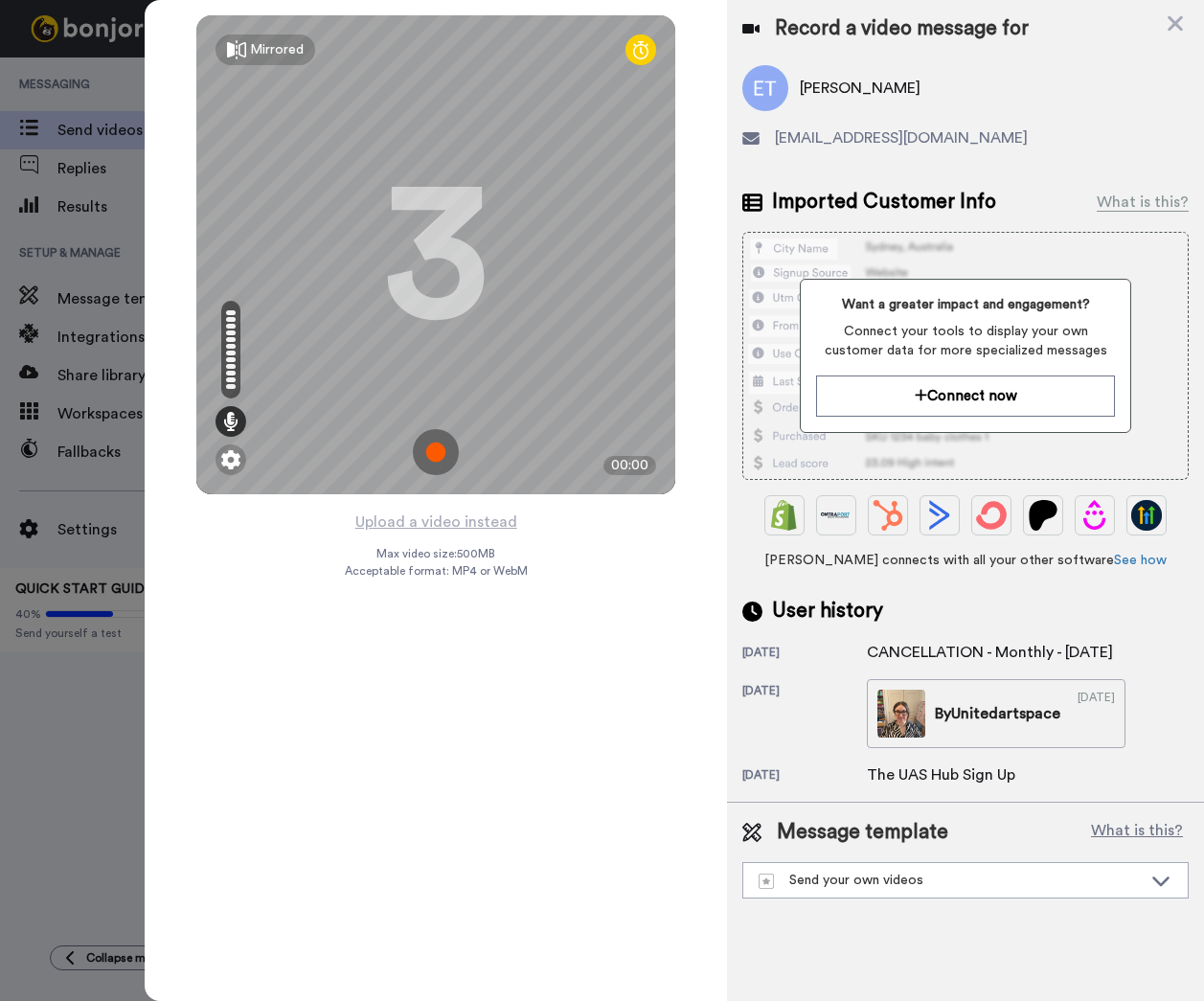
click at [435, 456] on img at bounding box center [436, 452] width 46 height 46
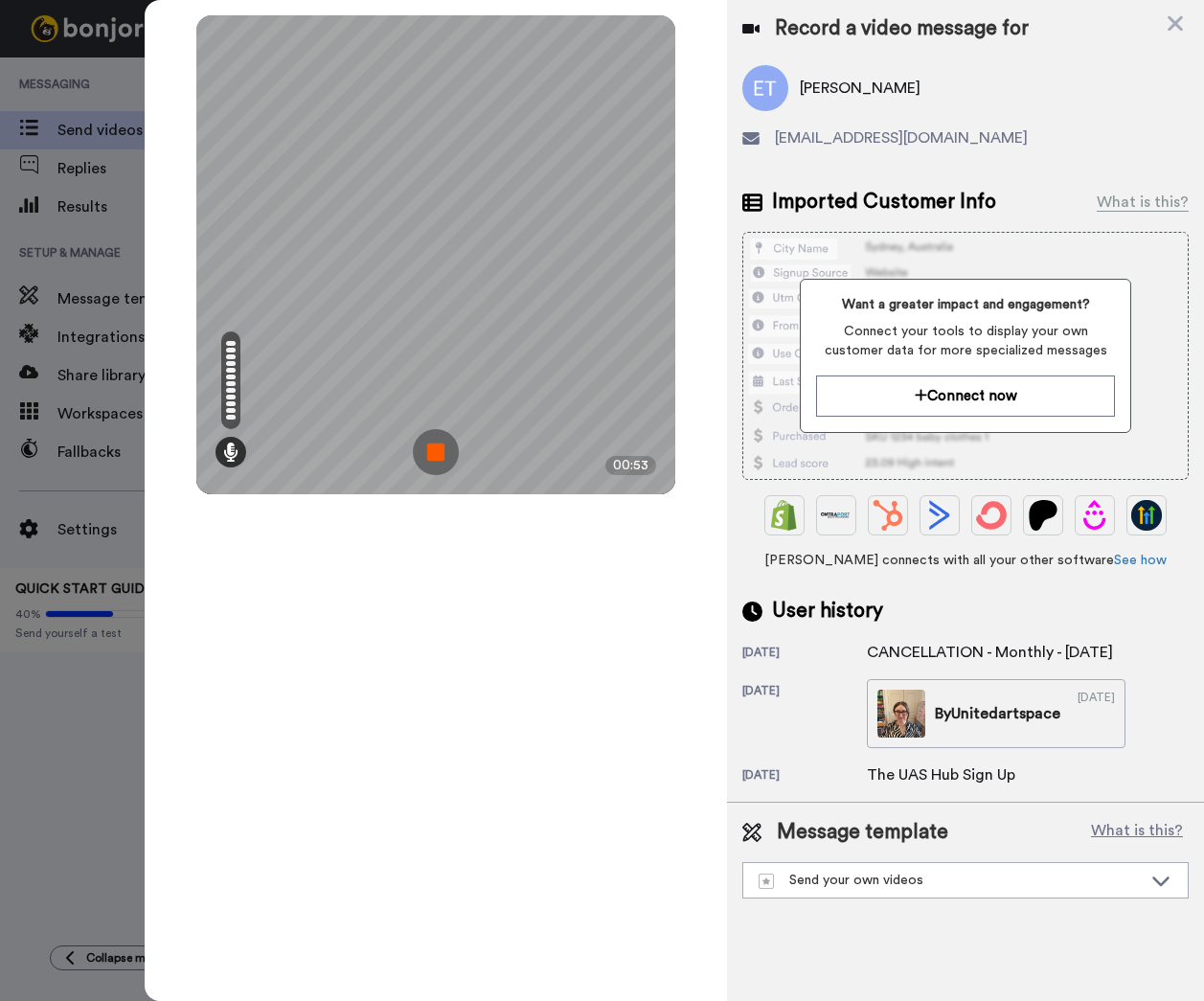
click at [446, 446] on img at bounding box center [436, 452] width 46 height 46
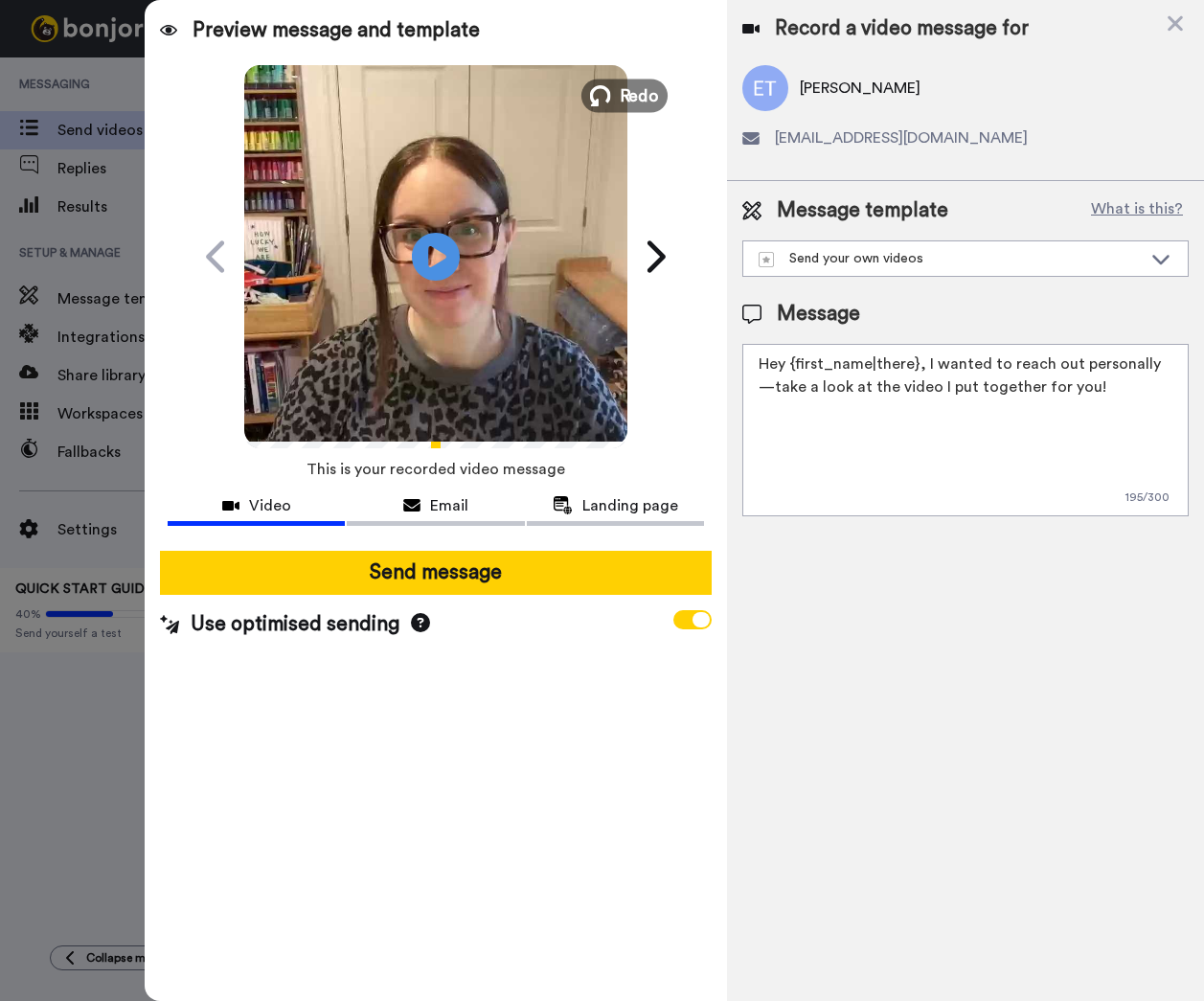
click at [625, 100] on span "Redo" at bounding box center [639, 94] width 40 height 25
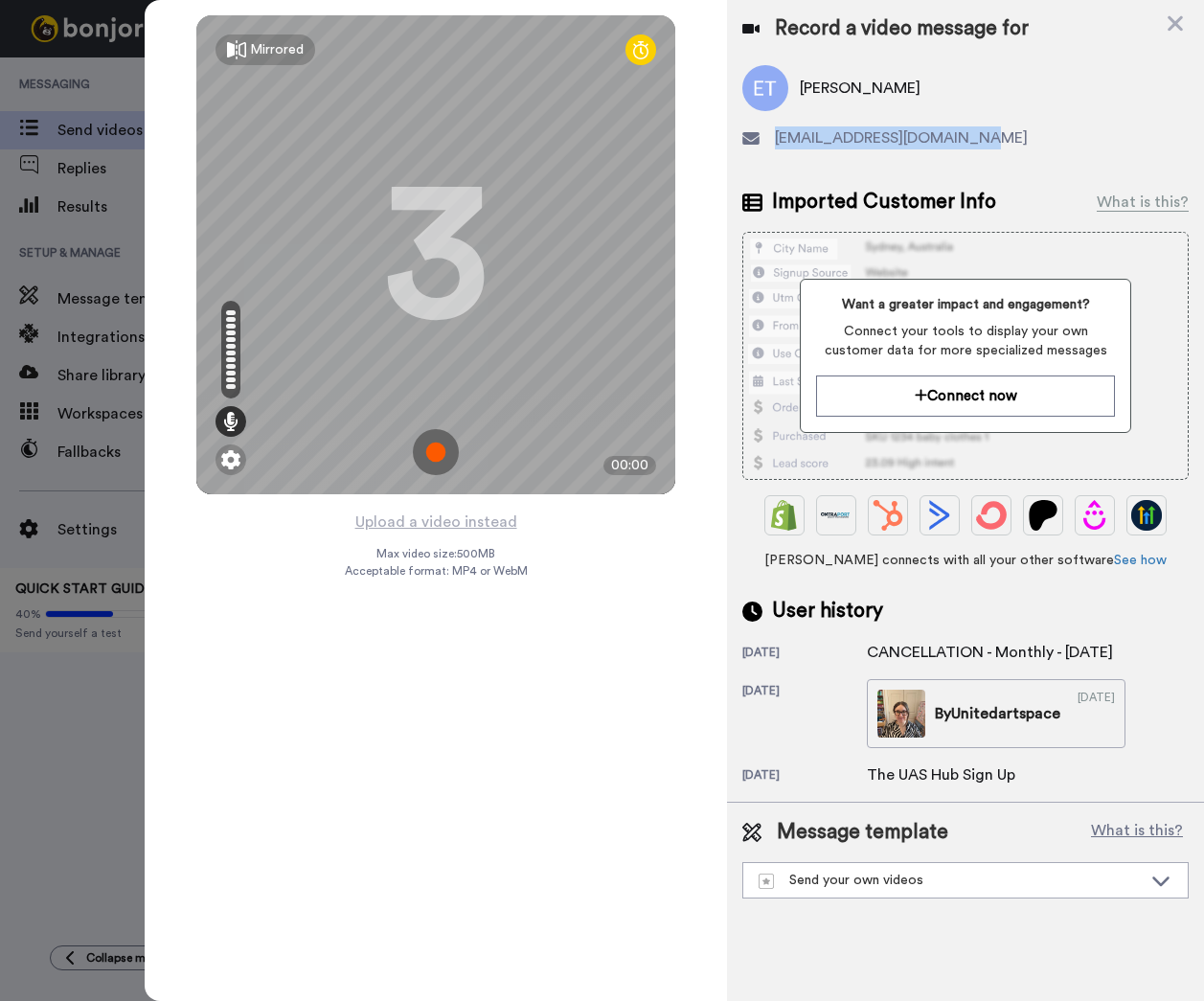
drag, startPoint x: 965, startPoint y: 140, endPoint x: 774, endPoint y: 141, distance: 191.0
click at [774, 141] on div "[EMAIL_ADDRESS][DOMAIN_NAME]" at bounding box center [965, 137] width 446 height 23
copy span "[EMAIL_ADDRESS][DOMAIN_NAME]"
click at [442, 455] on img at bounding box center [436, 452] width 46 height 46
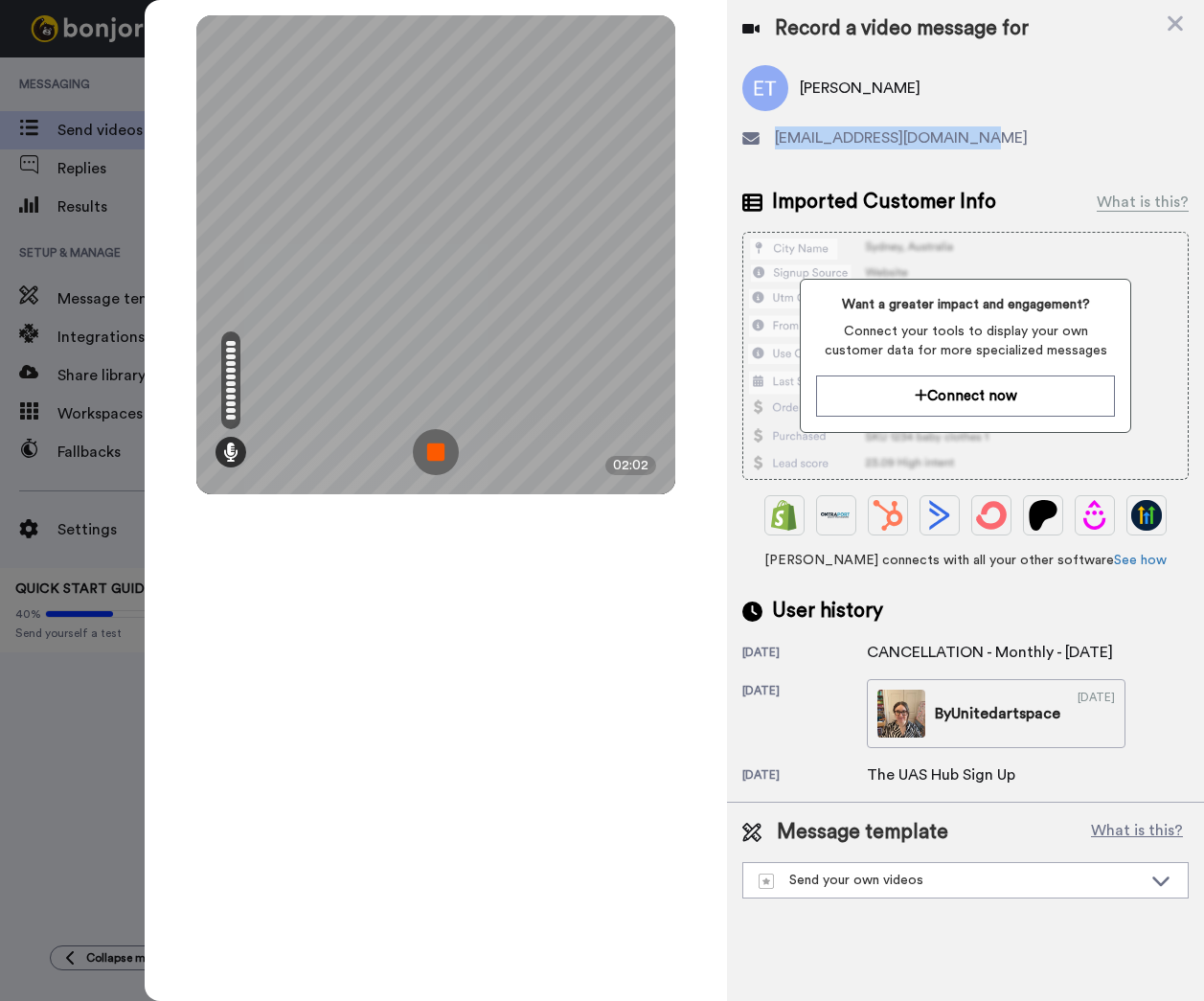
click at [434, 455] on img at bounding box center [436, 452] width 46 height 46
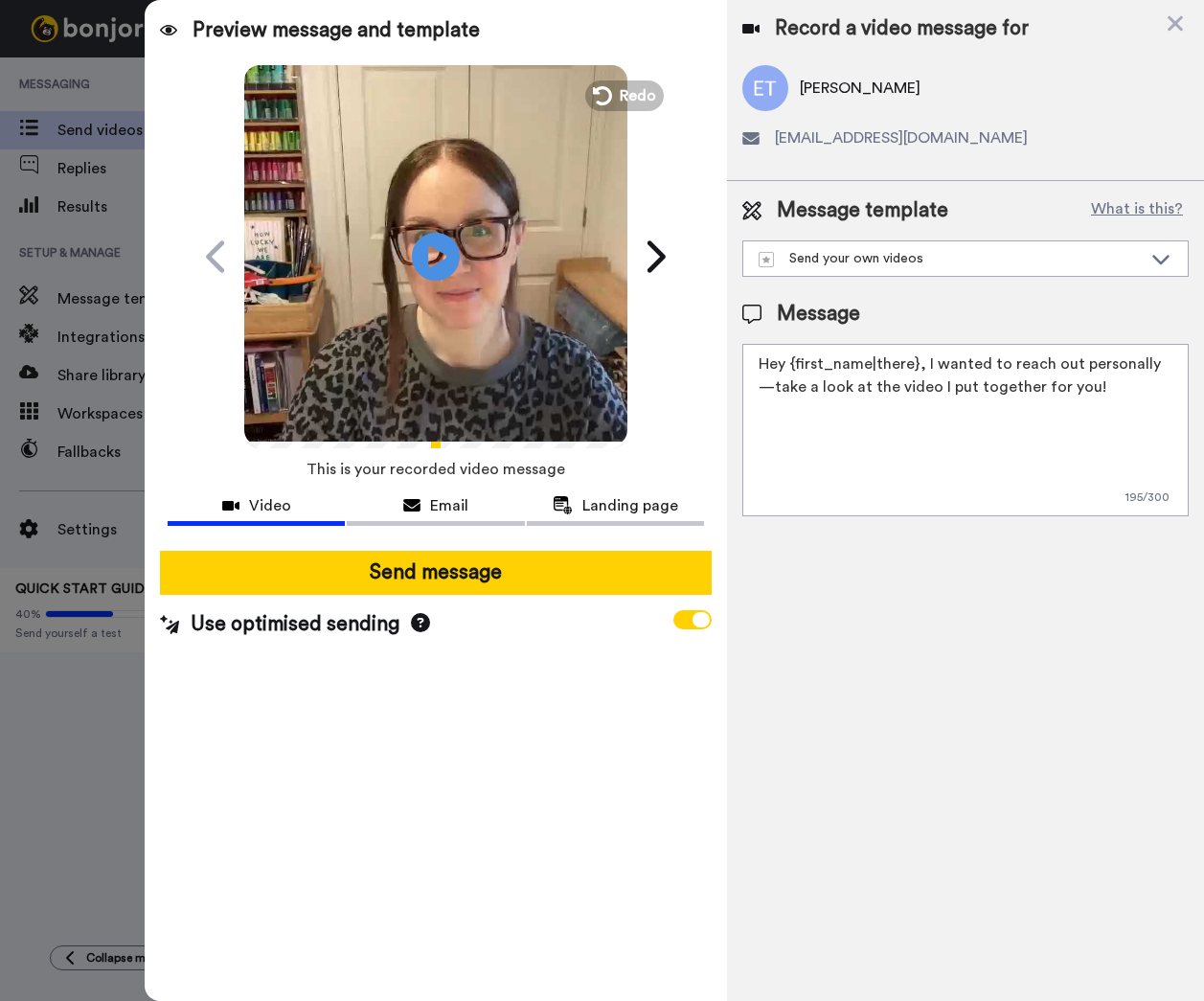
drag, startPoint x: 932, startPoint y: 361, endPoint x: 1075, endPoint y: 401, distance: 148.5
click at [1075, 401] on textarea "Hey {first_name|there}, I wanted to reach out personally—take a look at the vid…" at bounding box center [965, 430] width 446 height 173
click at [941, 389] on textarea "Hey {first_name|there}, I just wanted to send you a quick video message about y…" at bounding box center [965, 430] width 446 height 173
click at [818, 417] on textarea "Hey {first_name|there}, I just wanted to send you a quick video message about y…" at bounding box center [965, 430] width 446 height 173
drag, startPoint x: 927, startPoint y: 459, endPoint x: 723, endPoint y: 459, distance: 204.0
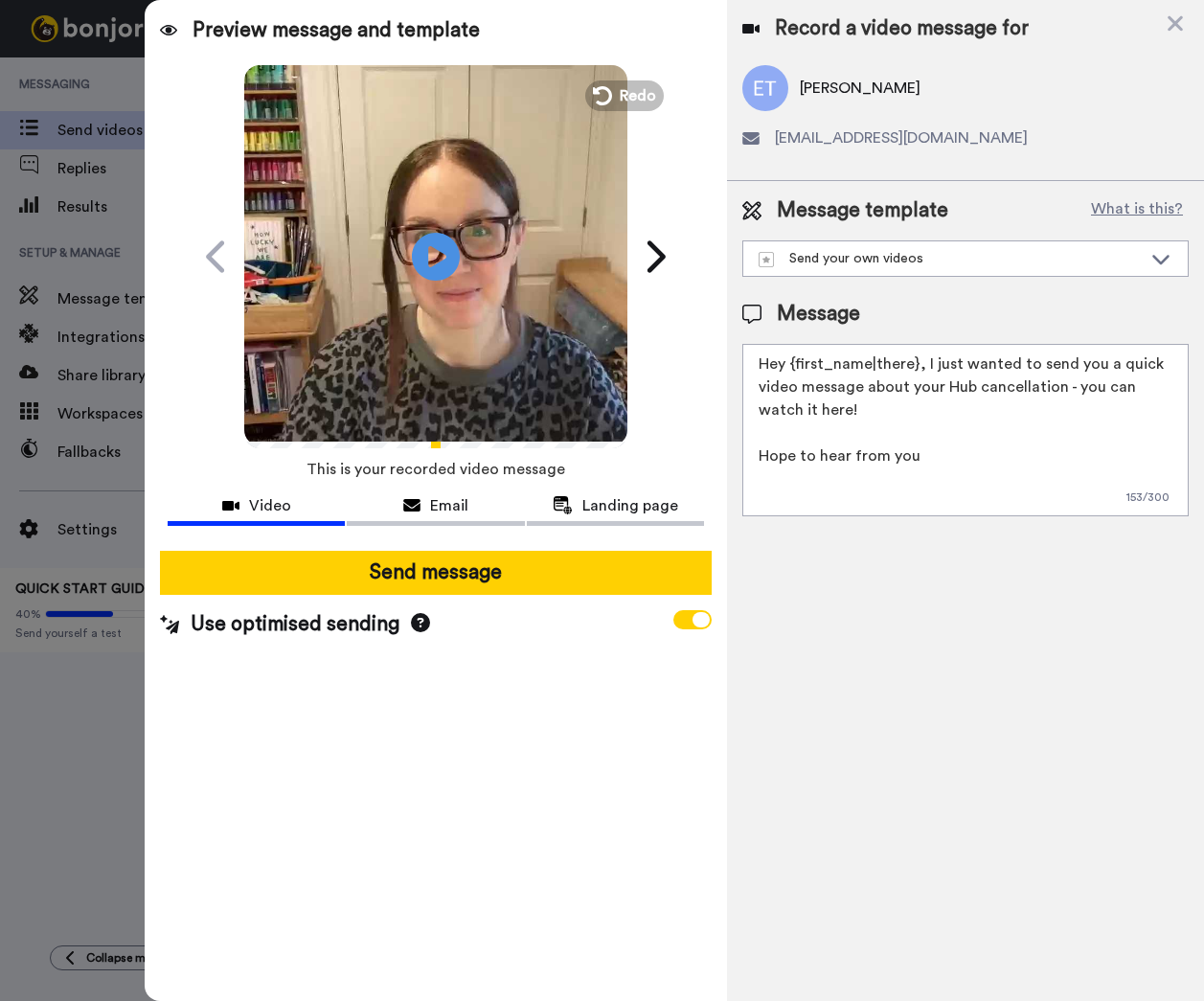
click at [723, 459] on div "Preview message and template Play/Pause I made something special just for you! …" at bounding box center [674, 500] width 1059 height 1001
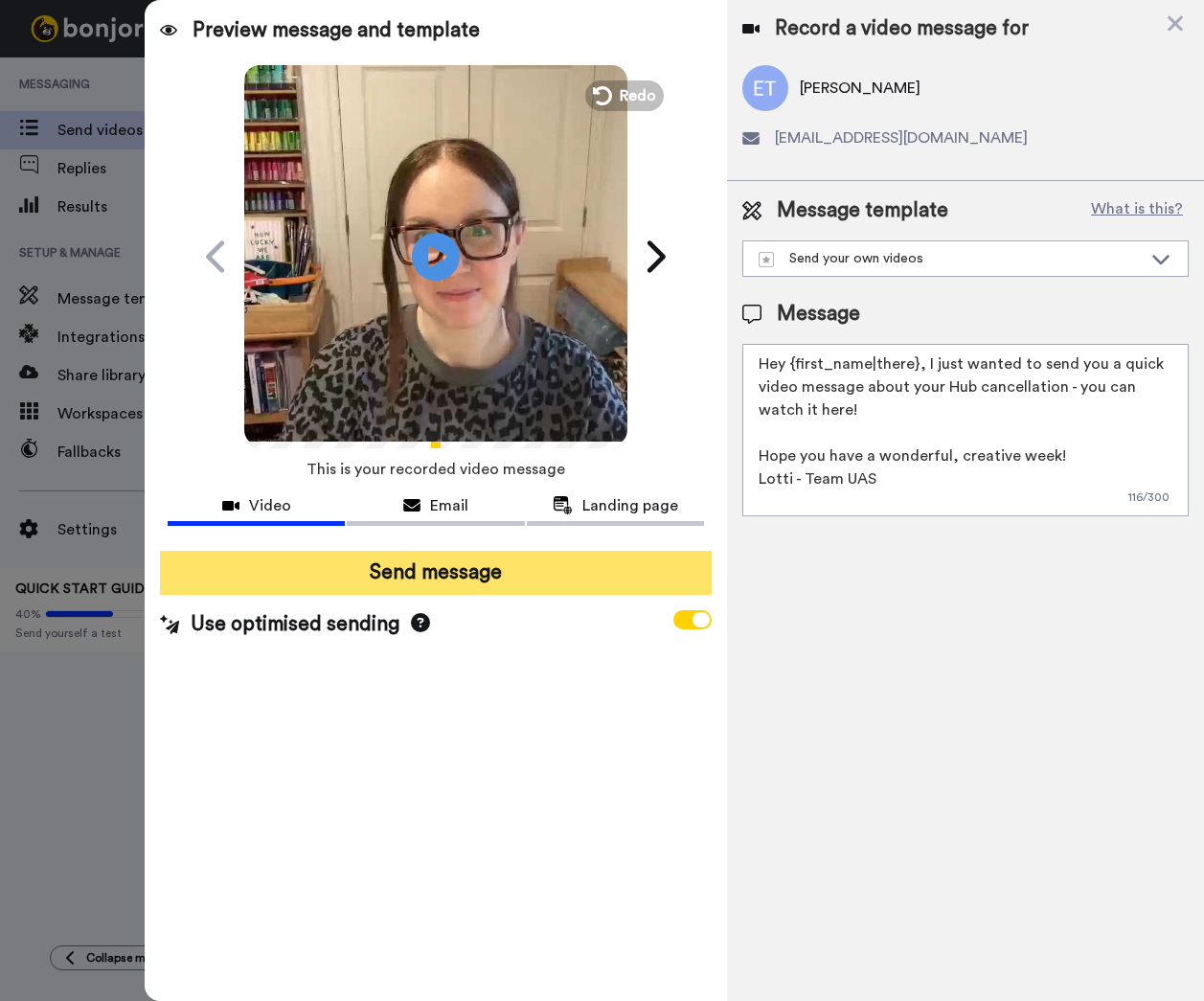
type textarea "Hey {first_name|there}, I just wanted to send you a quick video message about y…"
click at [563, 575] on button "Send message" at bounding box center [436, 572] width 551 height 44
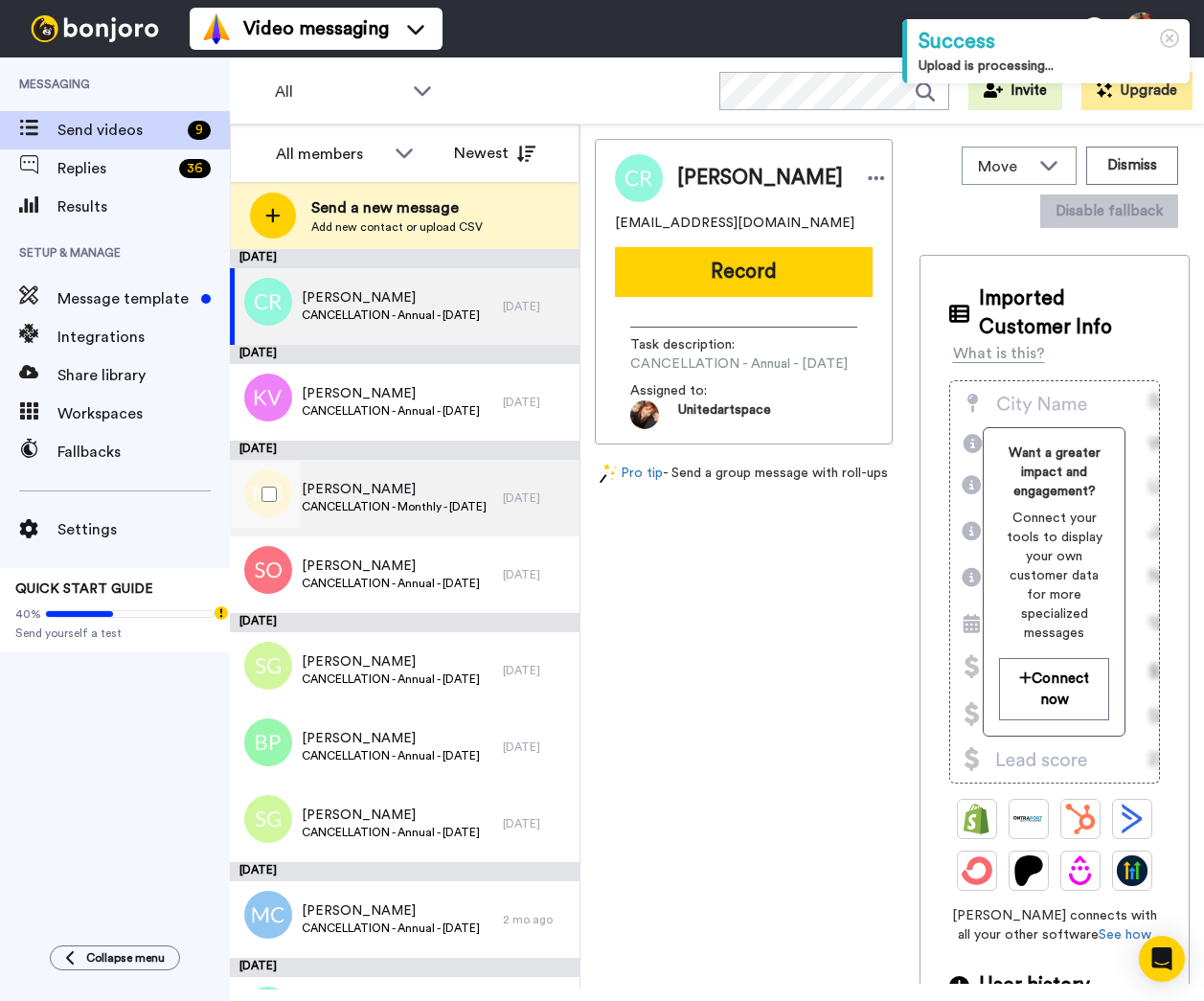
click at [414, 489] on span "[PERSON_NAME]" at bounding box center [393, 489] width 185 height 19
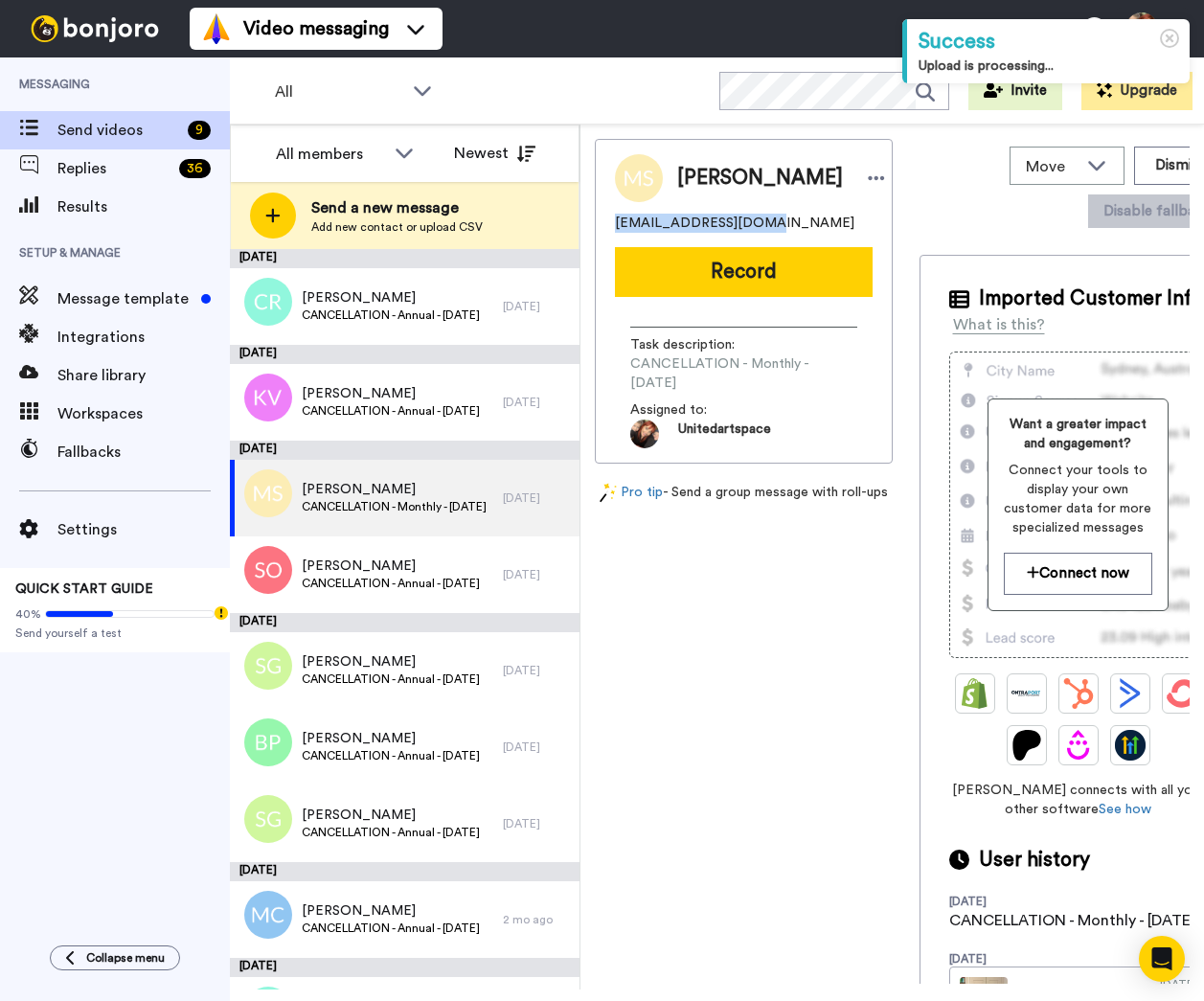
drag, startPoint x: 750, startPoint y: 232, endPoint x: 612, endPoint y: 232, distance: 138.0
click at [612, 232] on div "Marisa Smith nikishka23@gmail.com Record Task description : CANCELLATION - Mont…" at bounding box center [743, 301] width 297 height 325
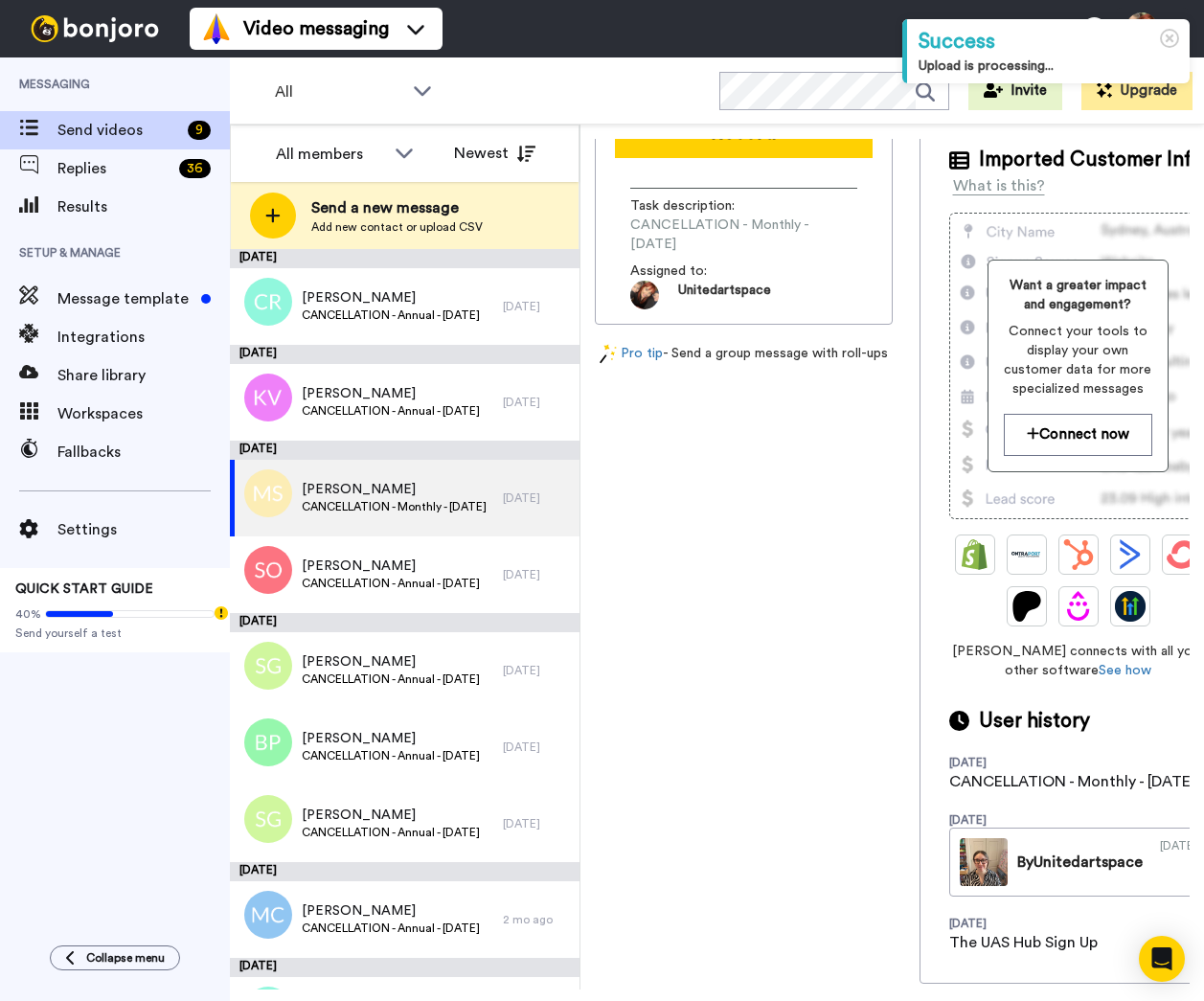
scroll to position [158, 0]
copy span "[EMAIL_ADDRESS][DOMAIN_NAME]"
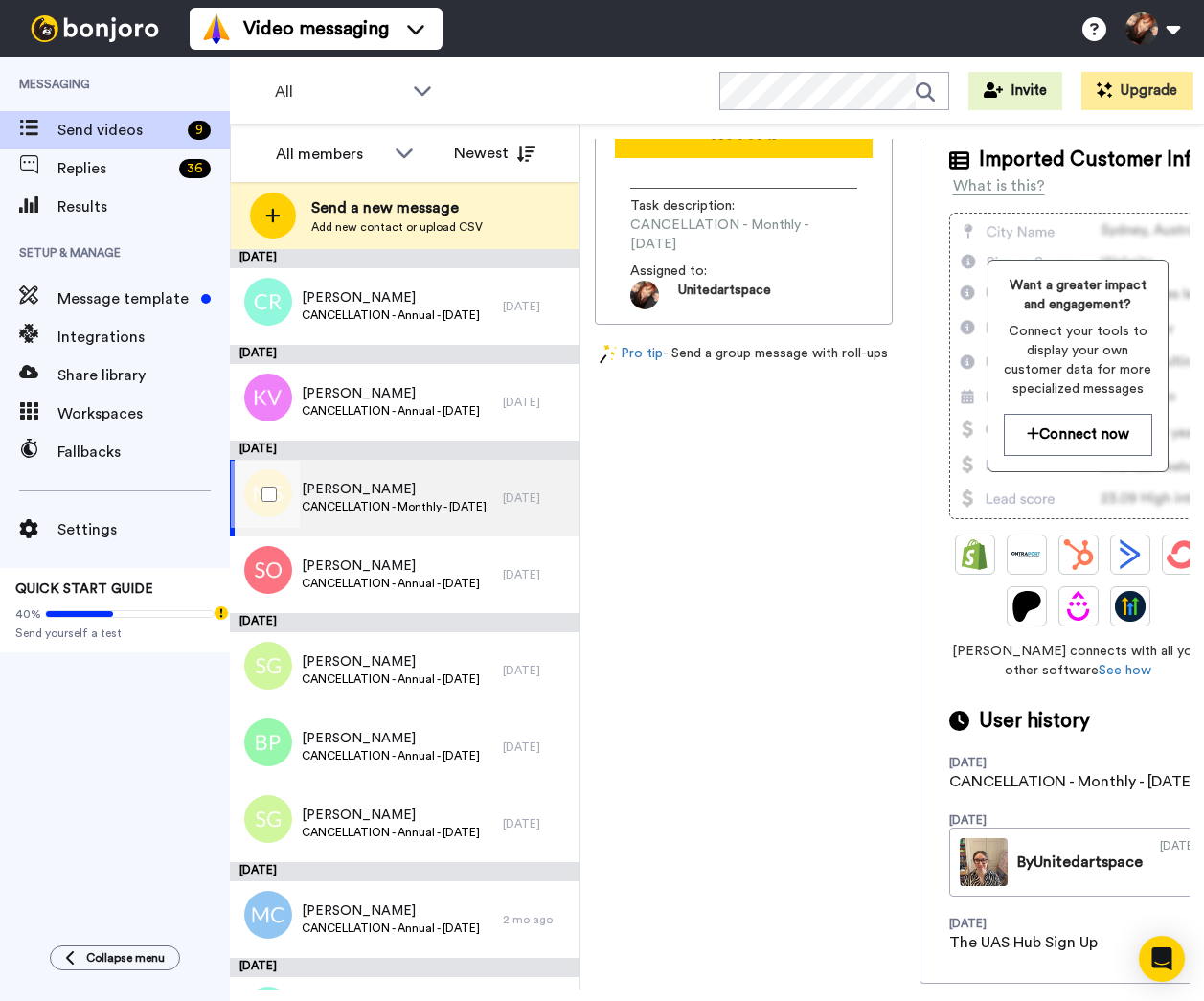
click at [429, 507] on span "CANCELLATION - Monthly - [DATE]" at bounding box center [393, 507] width 185 height 16
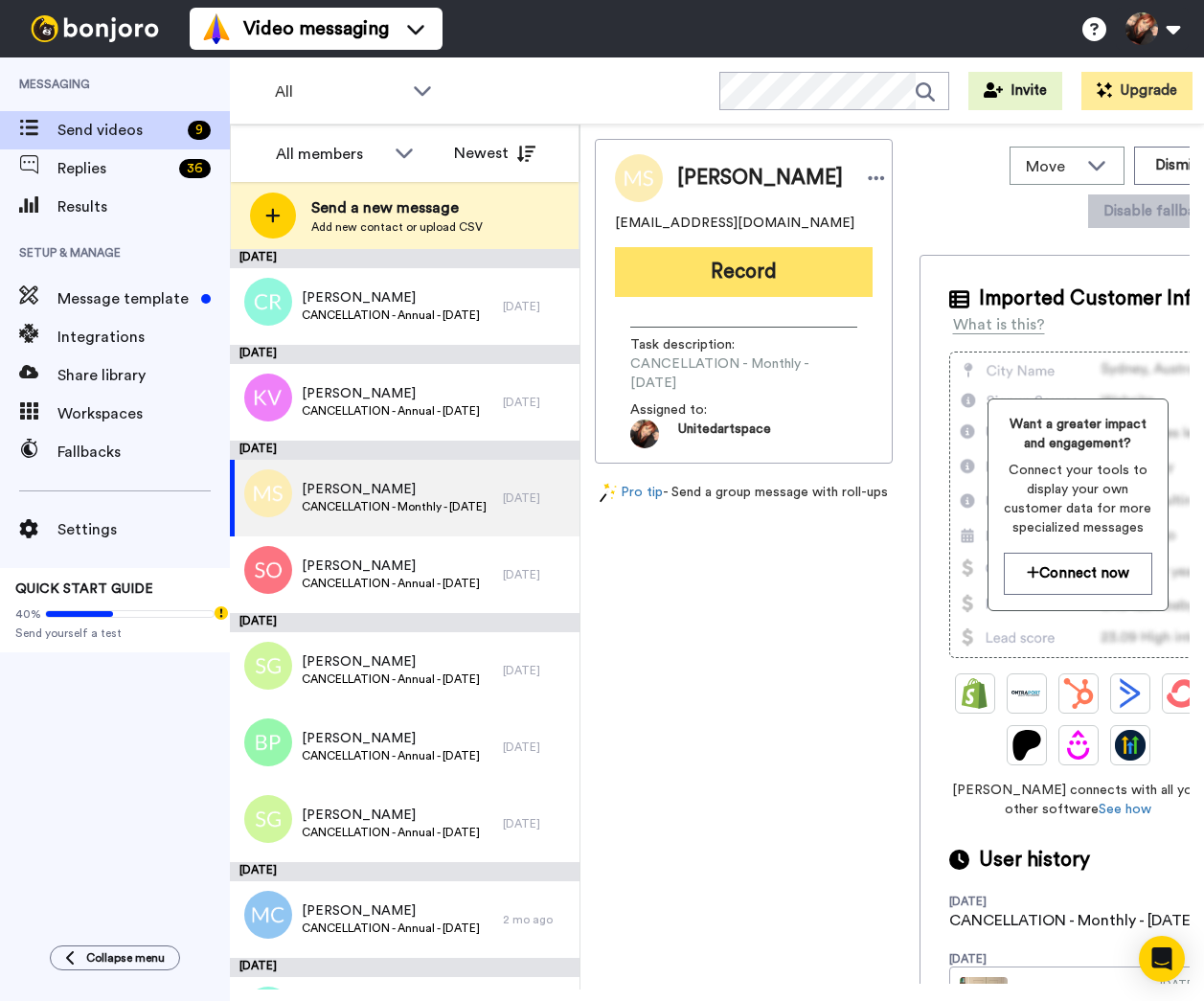
click at [793, 287] on button "Record" at bounding box center [743, 272] width 258 height 49
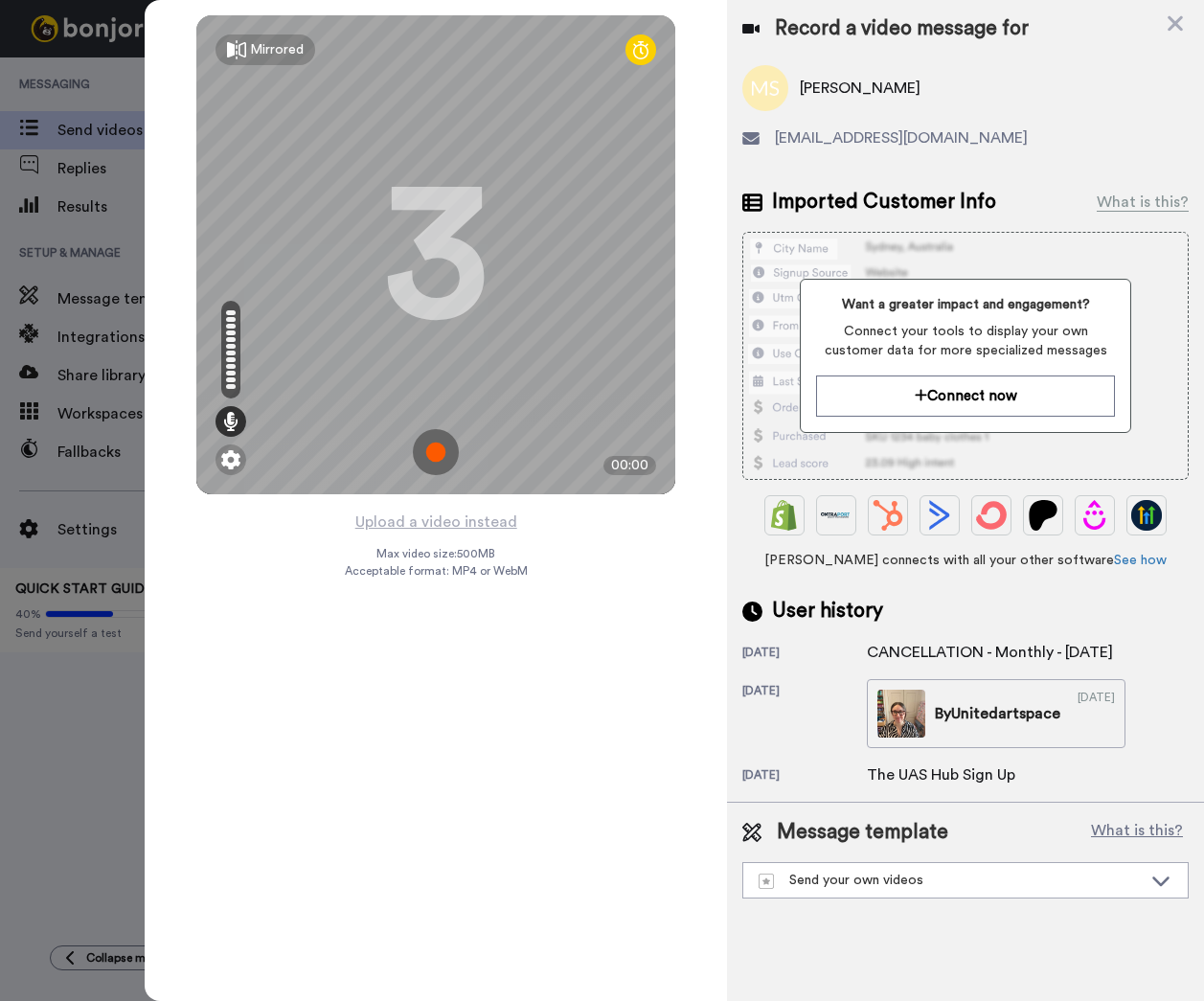
click at [436, 453] on img at bounding box center [436, 452] width 46 height 46
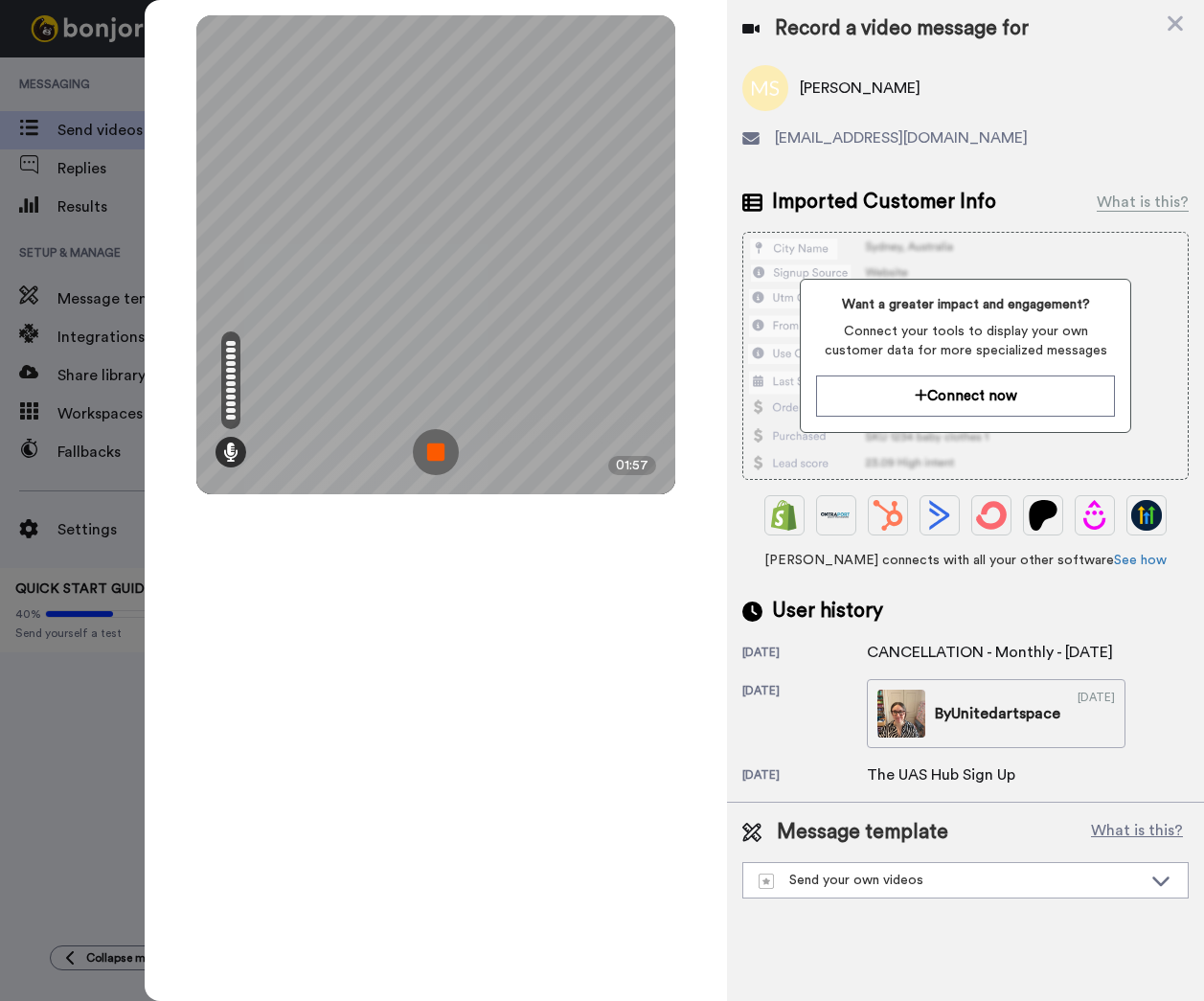
click at [434, 446] on img at bounding box center [436, 452] width 46 height 46
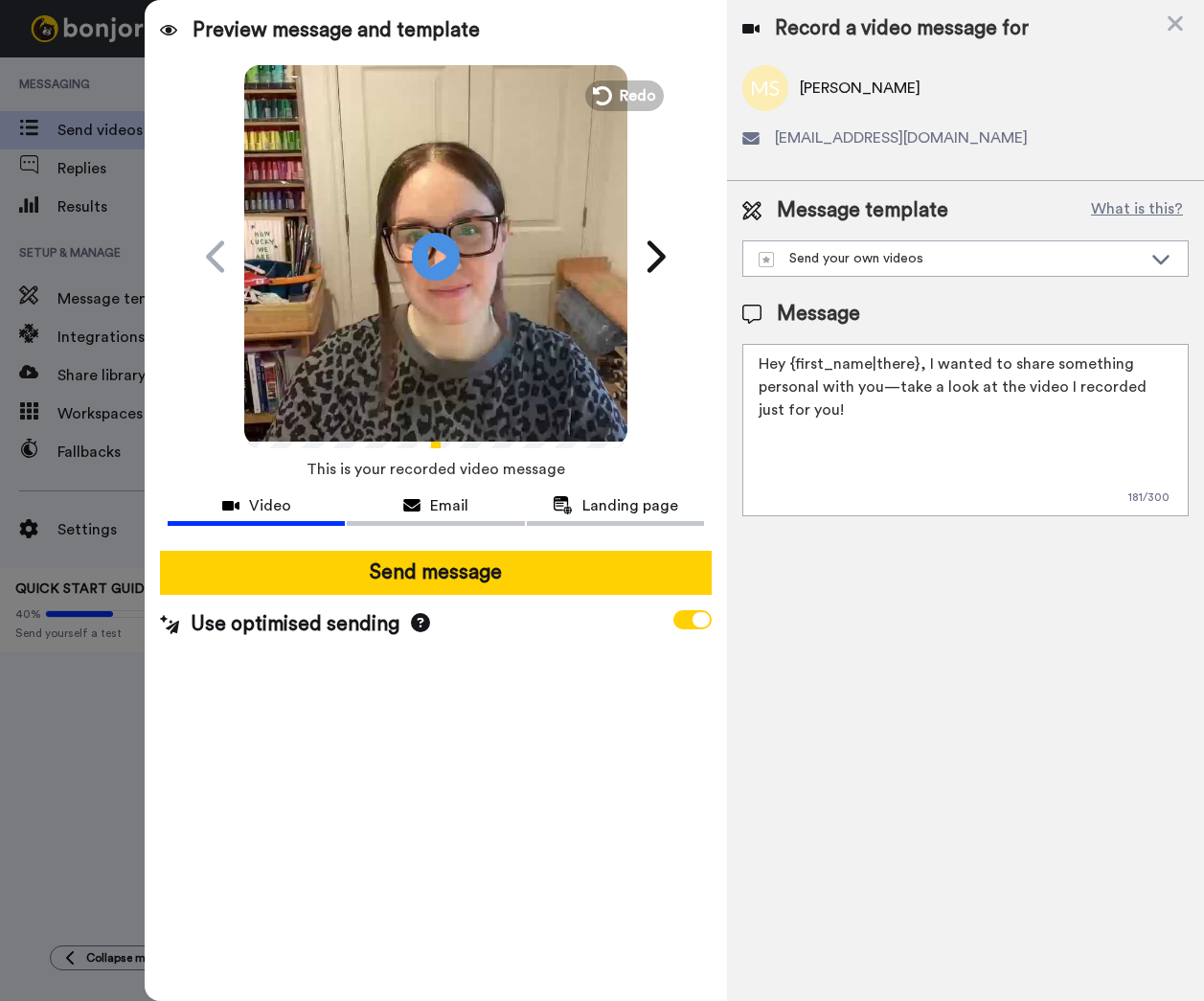
click at [857, 424] on textarea "Hey {first_name|there}, I wanted to share something personal with you—take a lo…" at bounding box center [965, 430] width 446 height 173
drag, startPoint x: 851, startPoint y: 409, endPoint x: 720, endPoint y: 337, distance: 149.5
click at [719, 336] on div "Preview message and template Play/Pause Here’s a video message made just for yo…" at bounding box center [674, 500] width 1059 height 1001
paste textarea "[EMAIL_ADDRESS][DOMAIN_NAME]"
click at [864, 455] on textarea "Hey {first_name|there}, I wanted to share something personal with you—take a lo…" at bounding box center [965, 430] width 446 height 173
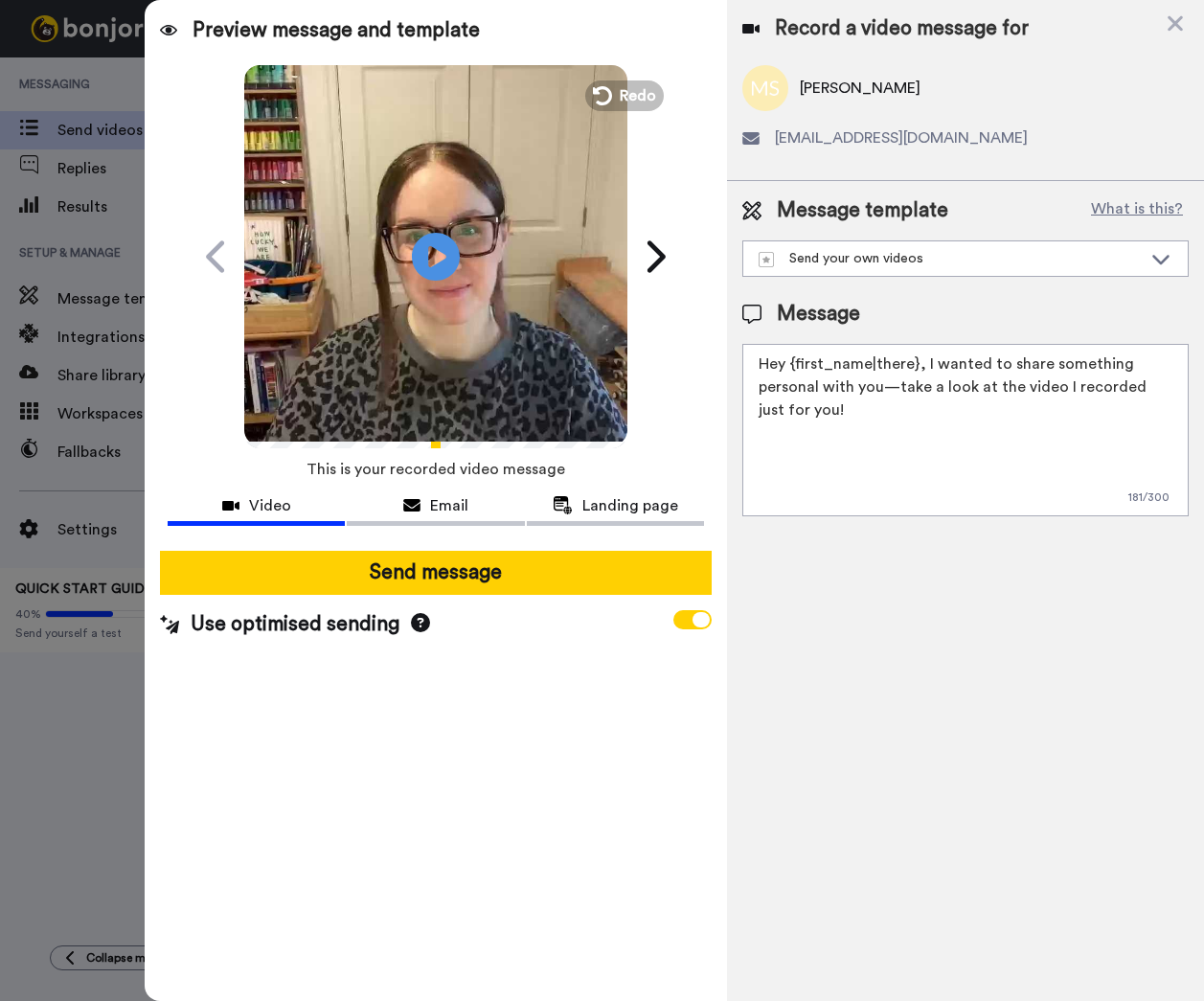
drag, startPoint x: 933, startPoint y: 363, endPoint x: 971, endPoint y: 423, distance: 71.0
click at [971, 423] on textarea "Hey {first_name|there}, I wanted to share something personal with you—take a lo…" at bounding box center [965, 430] width 446 height 173
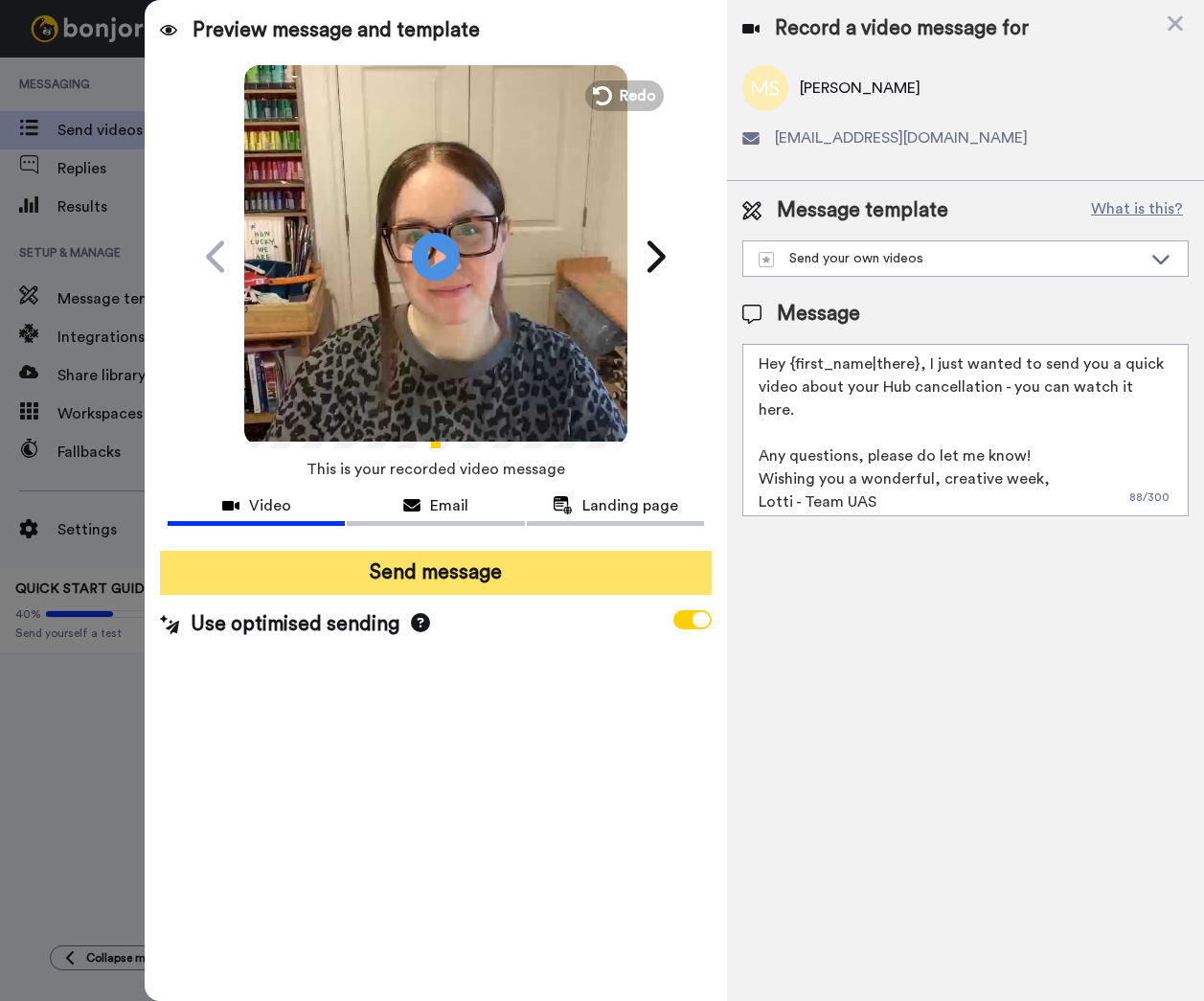
type textarea "Hey {first_name|there}, I just wanted to send you a quick video about your Hub …"
click at [520, 575] on button "Send message" at bounding box center [436, 572] width 551 height 44
